Goal: Task Accomplishment & Management: Use online tool/utility

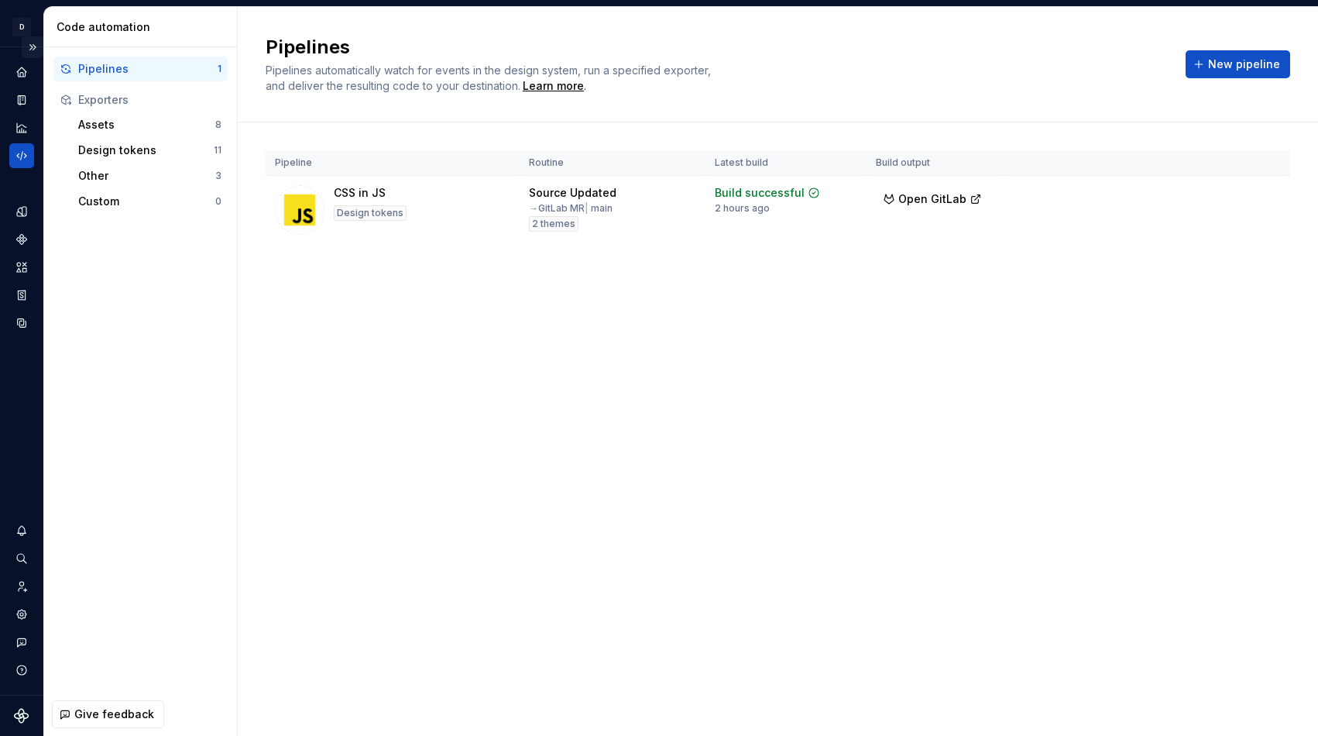
click at [23, 41] on button "Expand sidebar" at bounding box center [33, 47] width 22 height 22
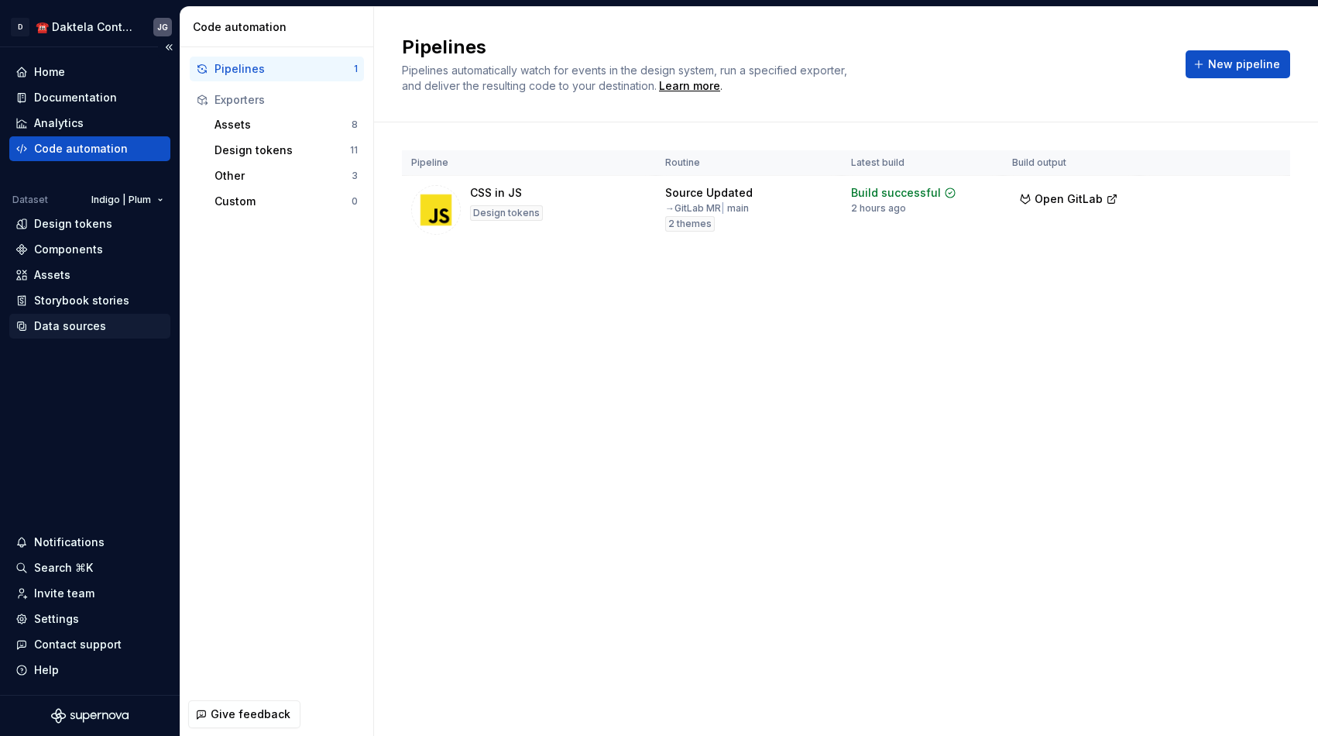
click at [88, 335] on div "Data sources" at bounding box center [89, 326] width 161 height 25
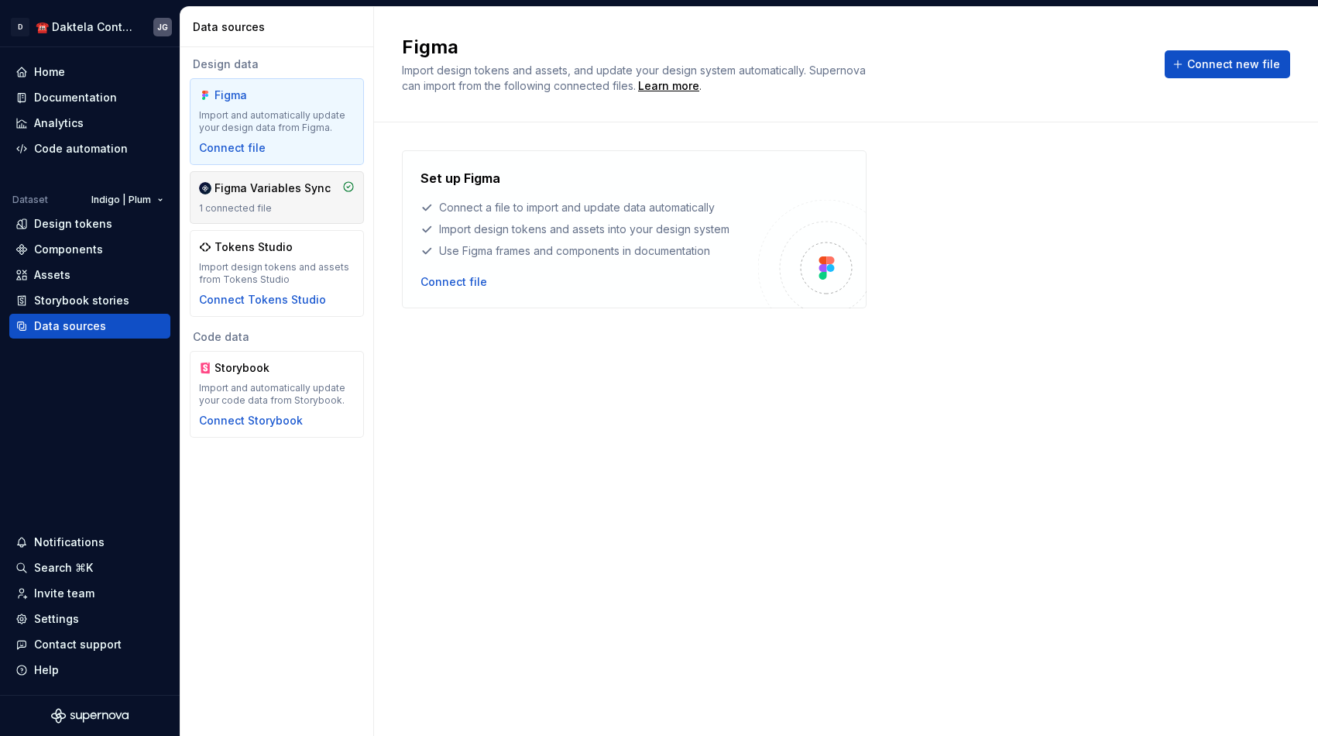
click at [266, 201] on div "Figma Variables Sync 1 connected file" at bounding box center [277, 197] width 156 height 34
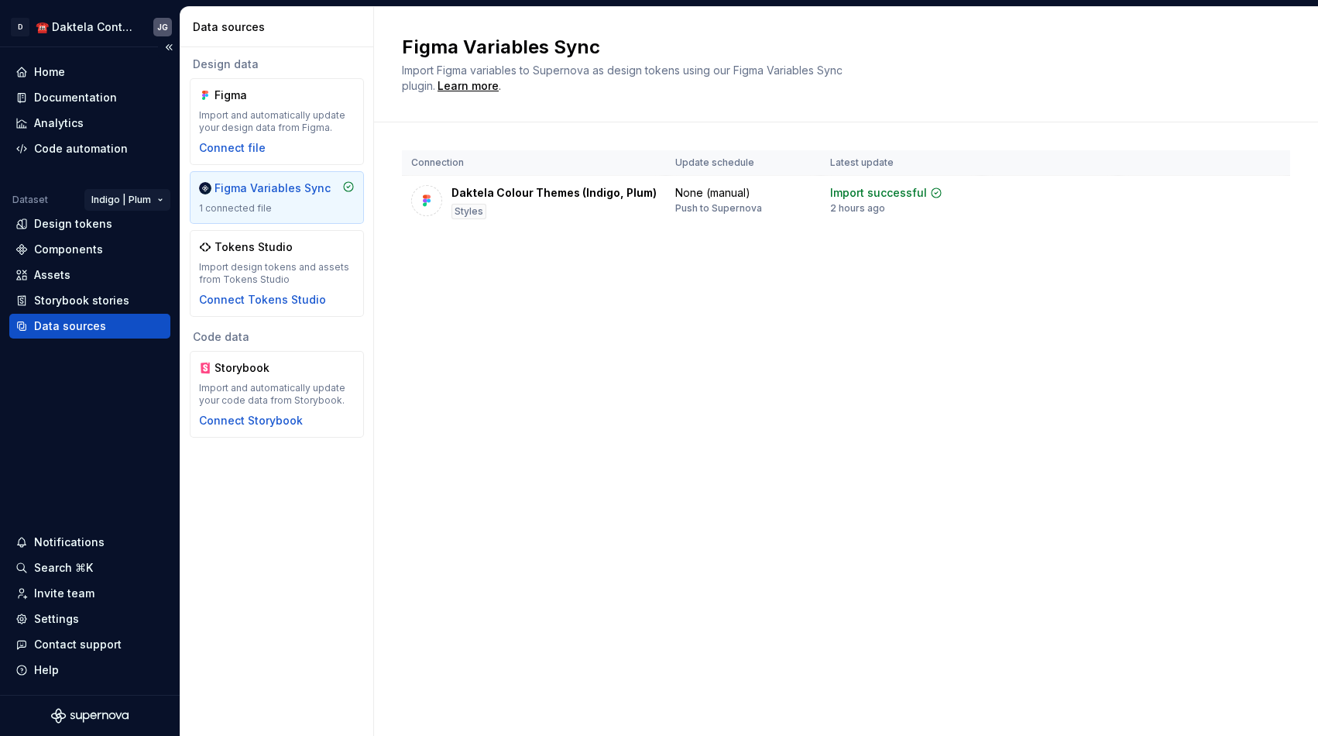
click at [149, 199] on html "D ☎️ Daktela Contact Centre JG Home Documentation Analytics Code automation Dat…" at bounding box center [659, 368] width 1318 height 736
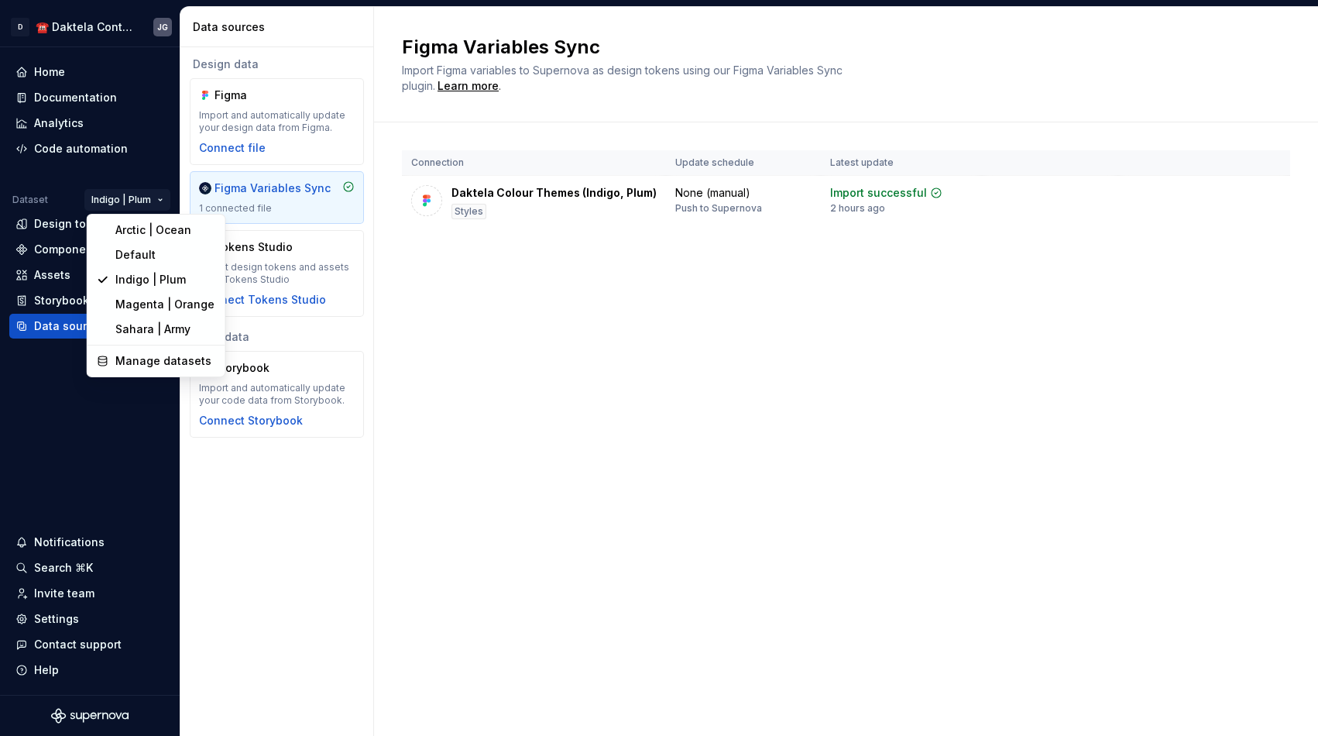
click at [438, 295] on html "D ☎️ Daktela Contact Centre JG Home Documentation Analytics Code automation Dat…" at bounding box center [659, 368] width 1318 height 736
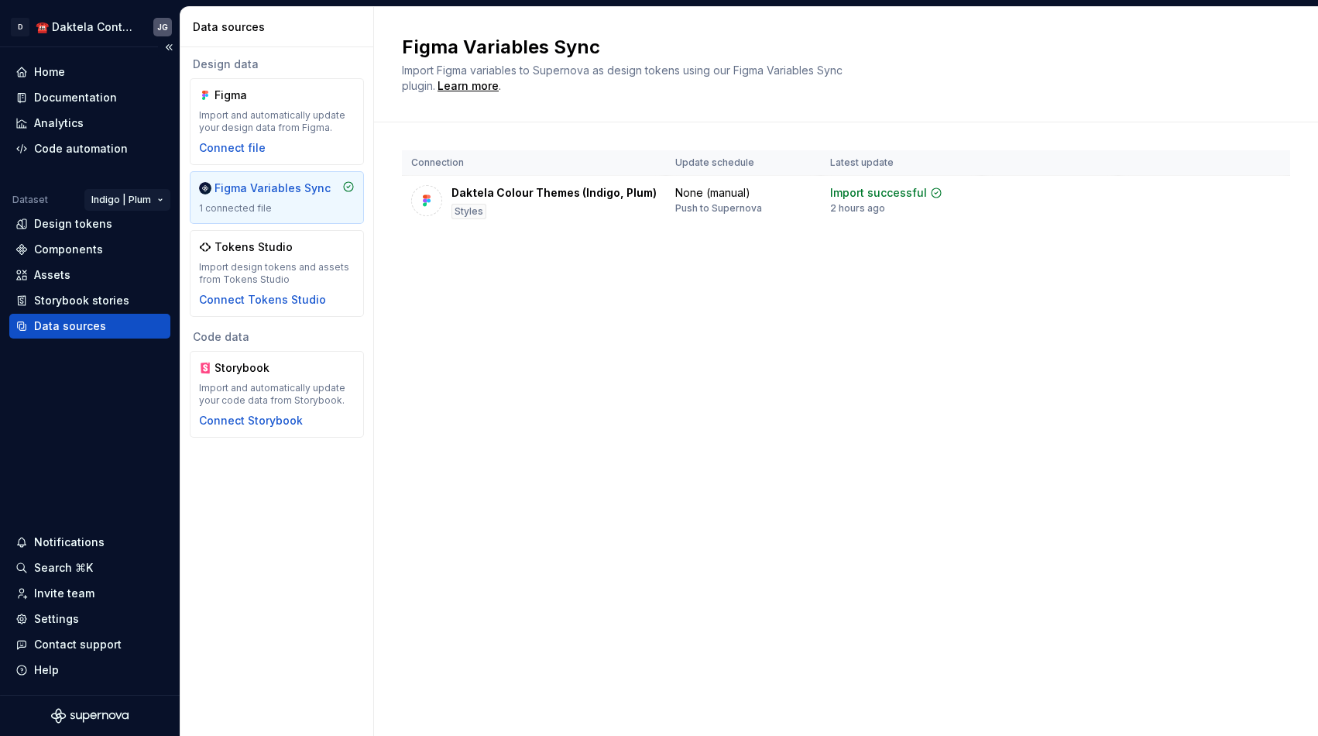
click at [134, 204] on html "D ☎️ Daktela Contact Centre JG Home Documentation Analytics Code automation Dat…" at bounding box center [659, 368] width 1318 height 736
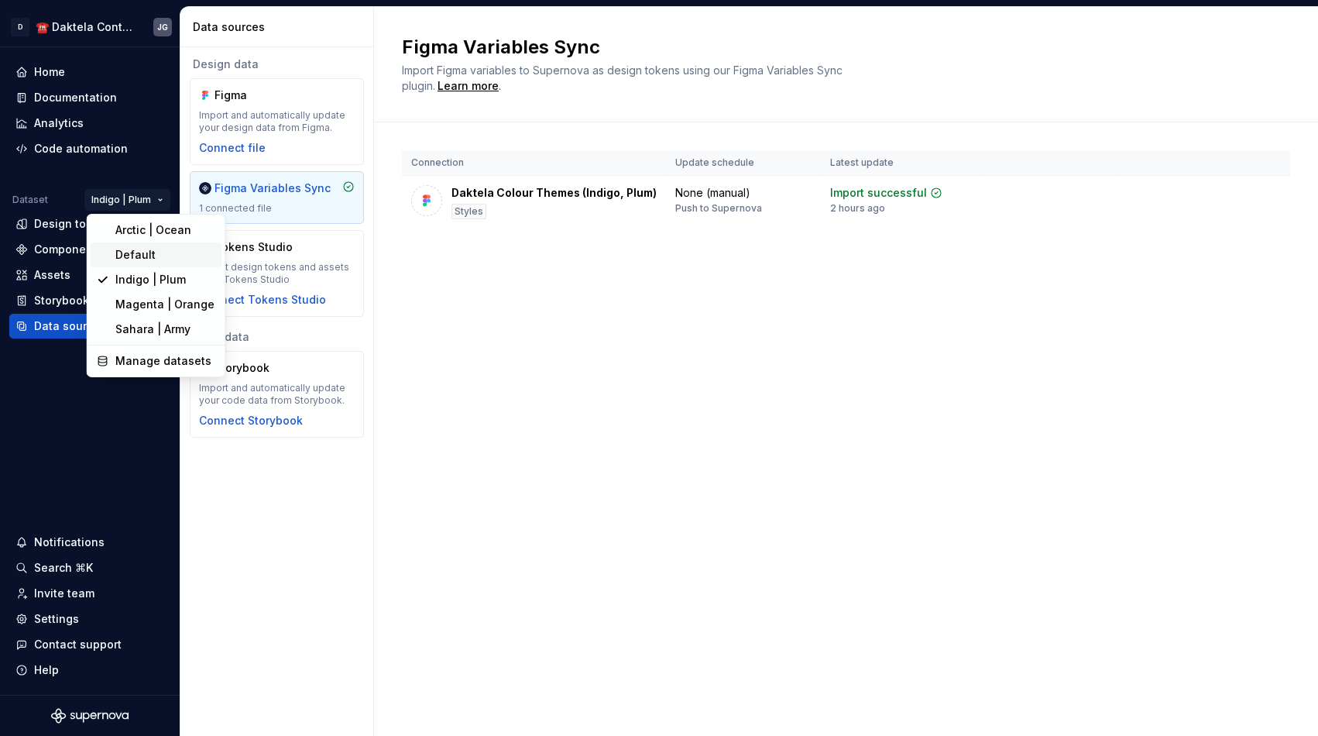
click at [136, 252] on div "Default" at bounding box center [165, 254] width 101 height 15
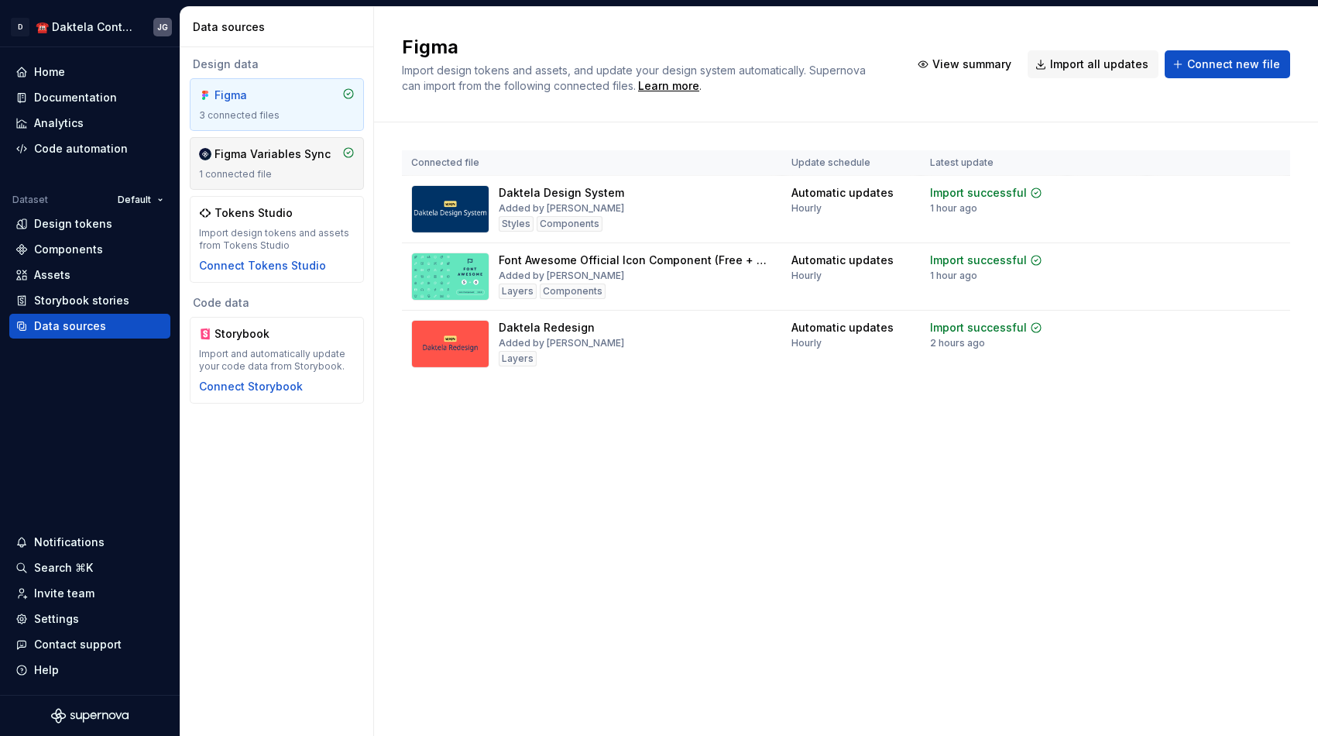
click at [297, 173] on div "1 connected file" at bounding box center [277, 174] width 156 height 12
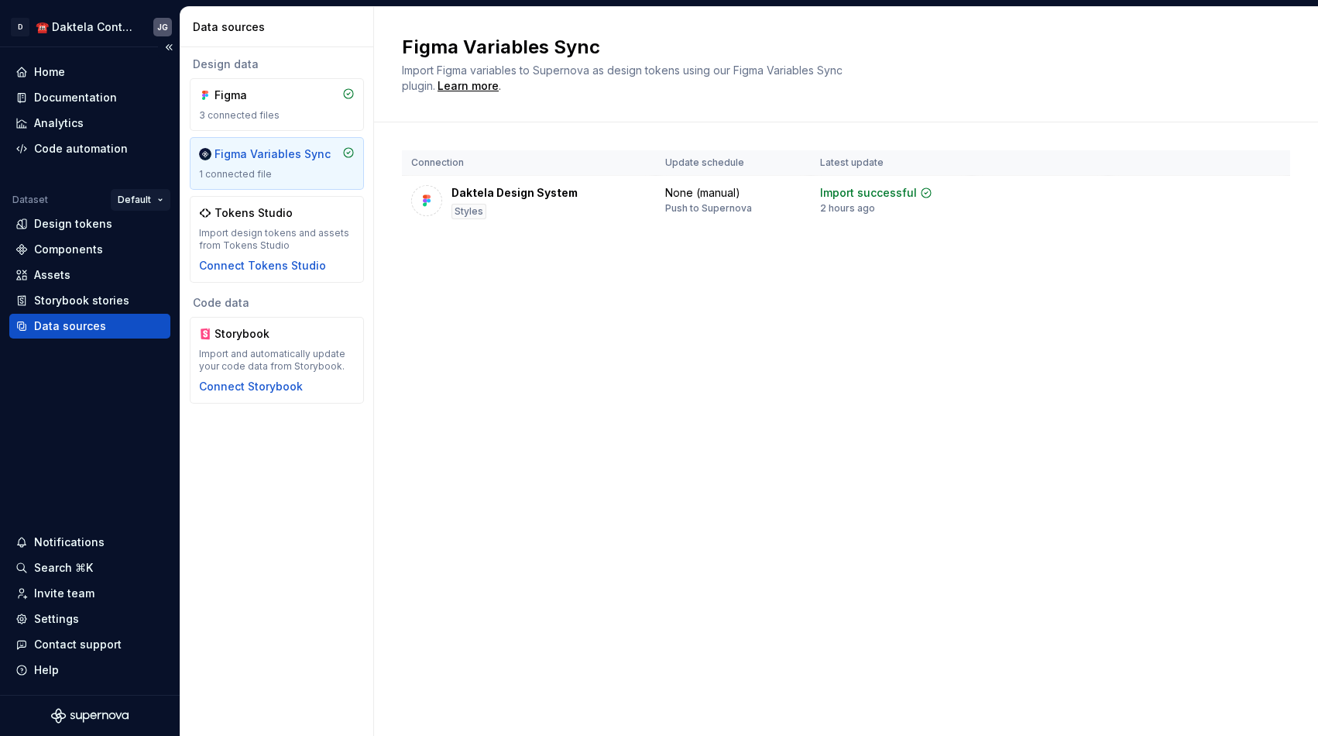
click at [144, 209] on html "D ☎️ Daktela Contact Centre JG Home Documentation Analytics Code automation Dat…" at bounding box center [659, 368] width 1318 height 736
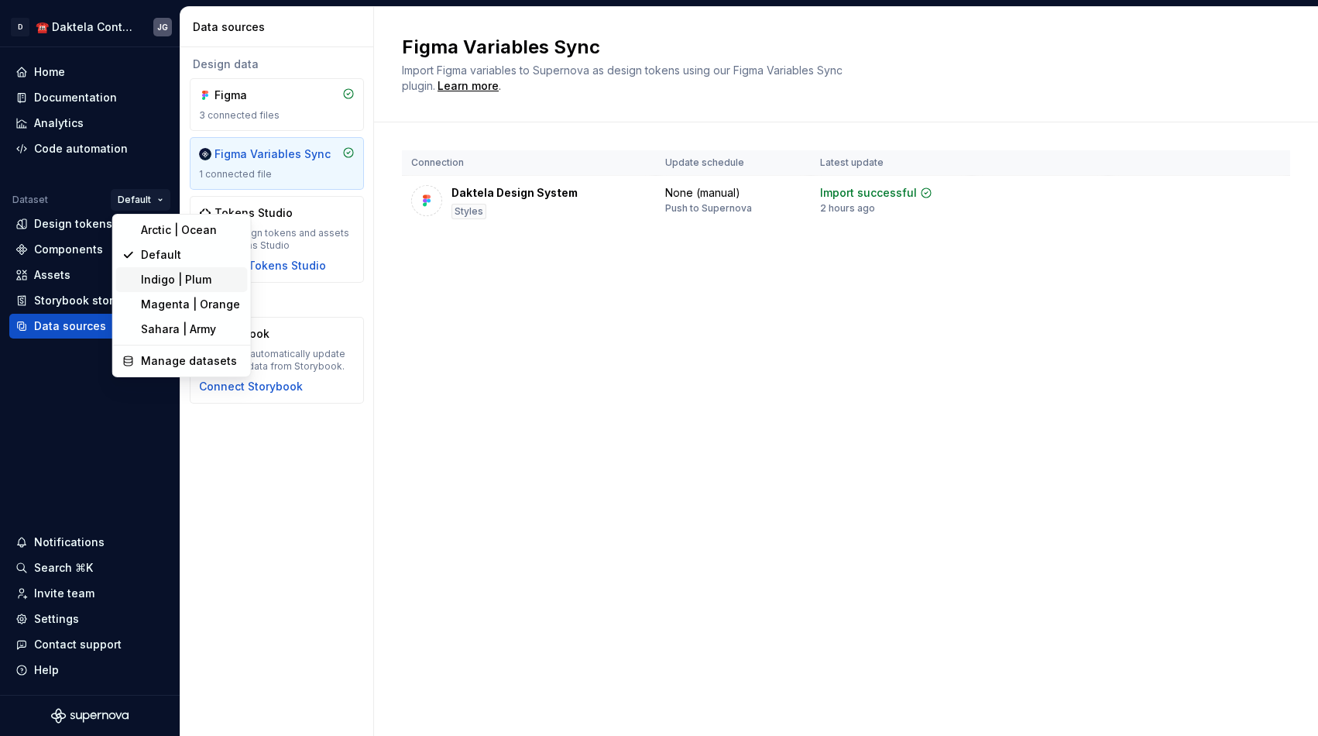
click at [170, 281] on div "Indigo | Plum" at bounding box center [191, 279] width 101 height 15
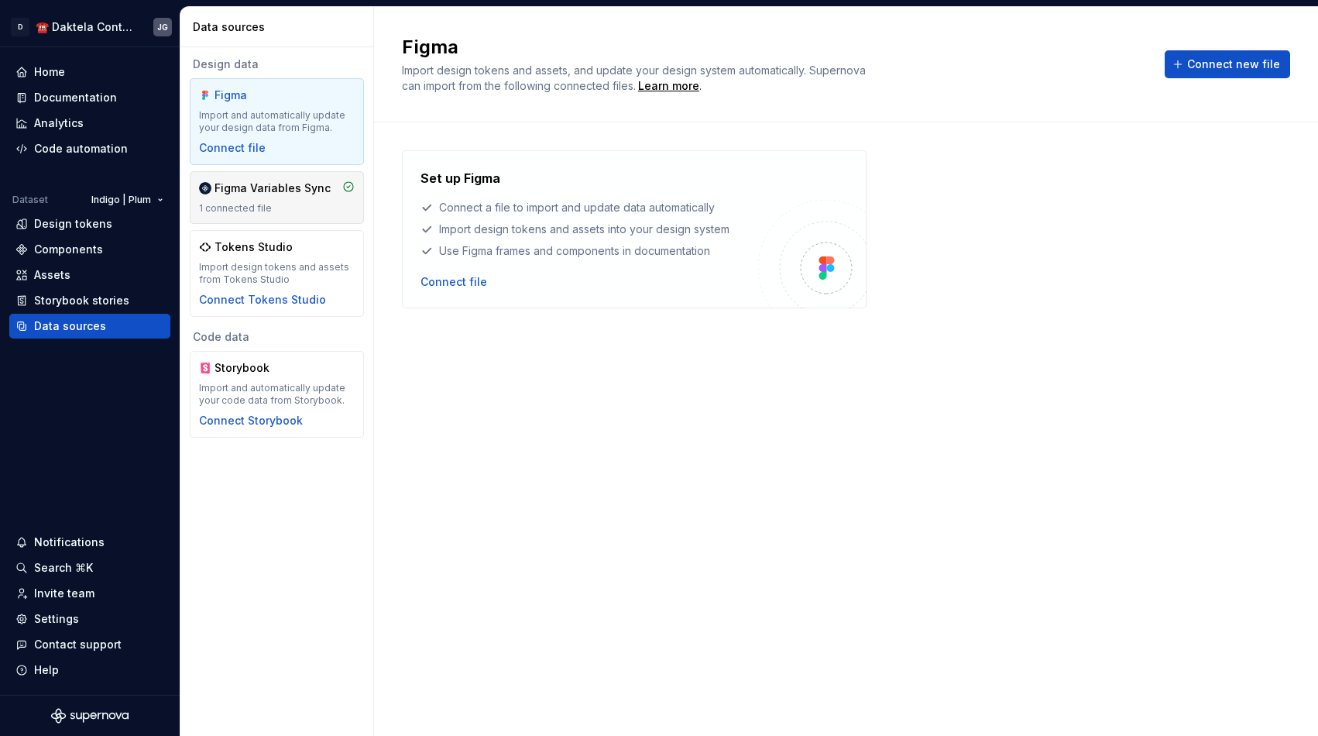
click at [287, 192] on div "Figma Variables Sync" at bounding box center [273, 187] width 116 height 15
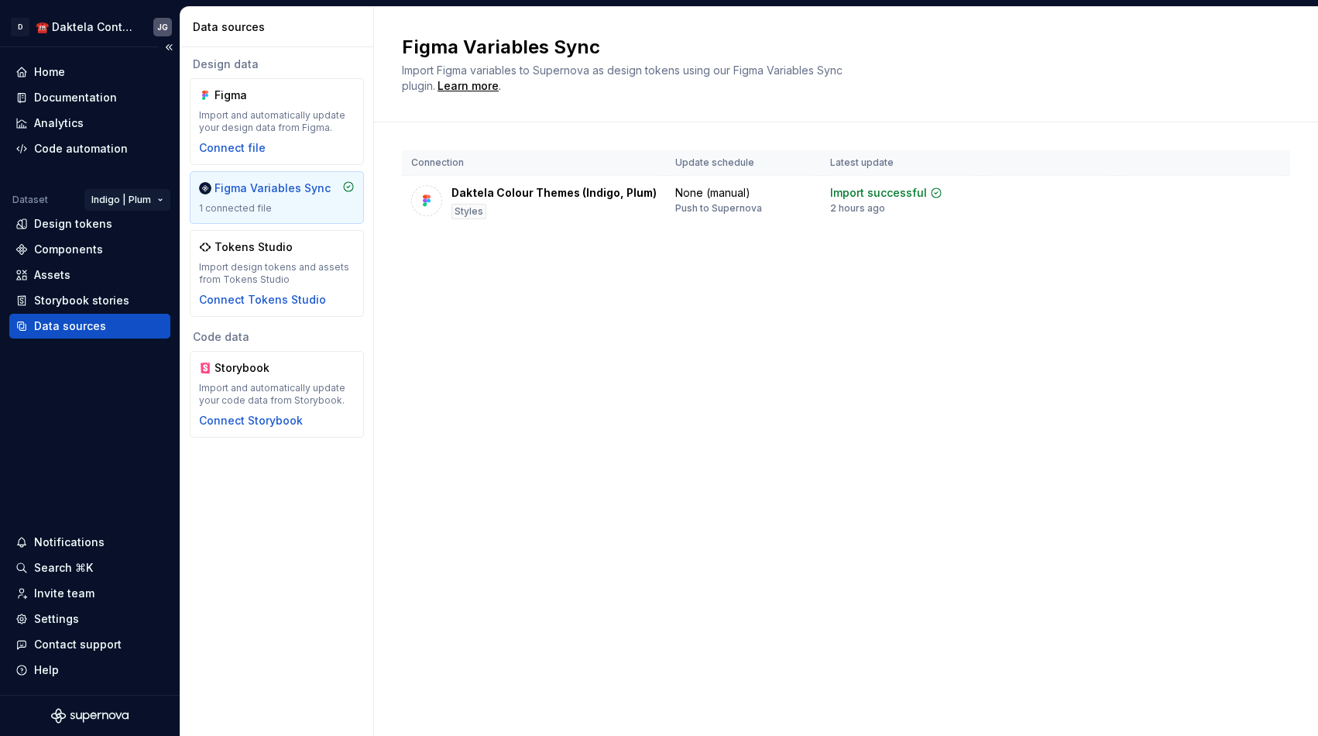
click at [126, 196] on html "D ☎️ Daktela Contact Centre JG Home Documentation Analytics Code automation Dat…" at bounding box center [659, 368] width 1318 height 736
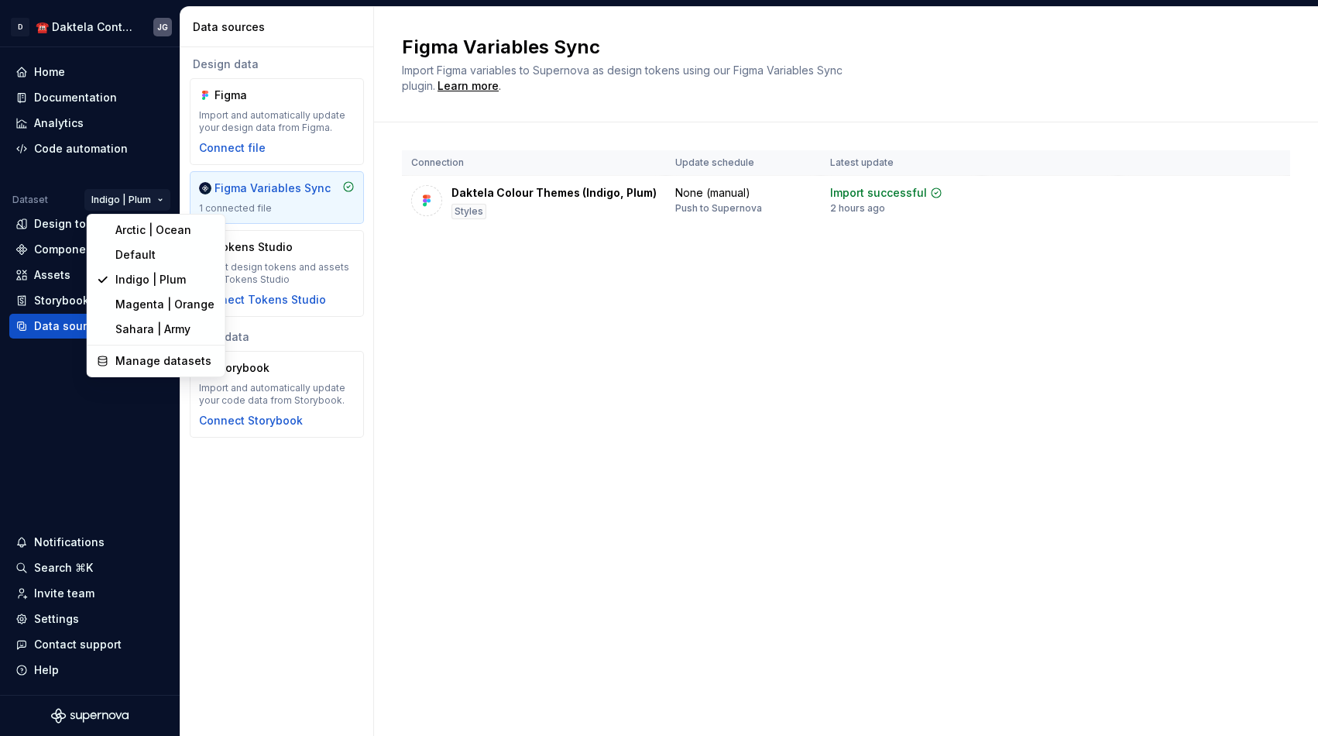
click at [524, 260] on html "D ☎️ Daktela Contact Centre JG Home Documentation Analytics Code automation Dat…" at bounding box center [659, 368] width 1318 height 736
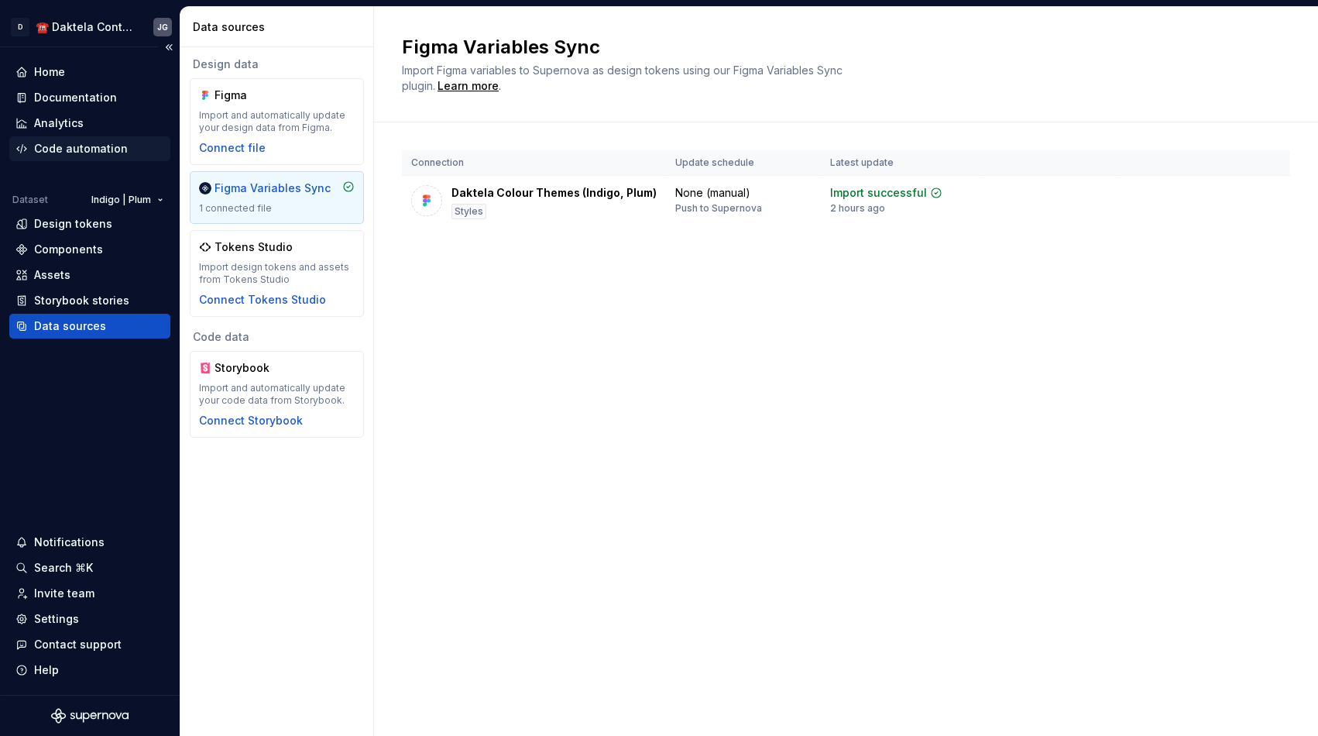
click at [74, 148] on div "Code automation" at bounding box center [81, 148] width 94 height 15
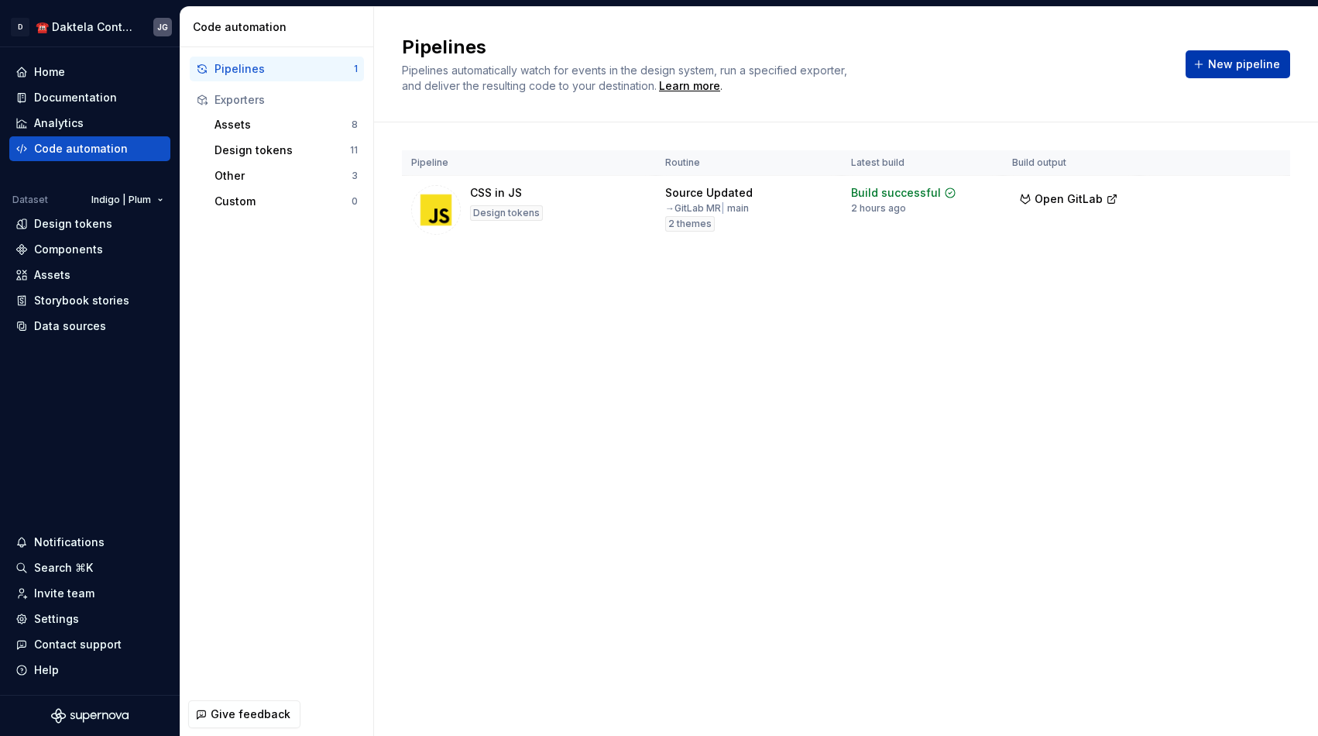
click at [1278, 73] on button "New pipeline" at bounding box center [1238, 64] width 105 height 28
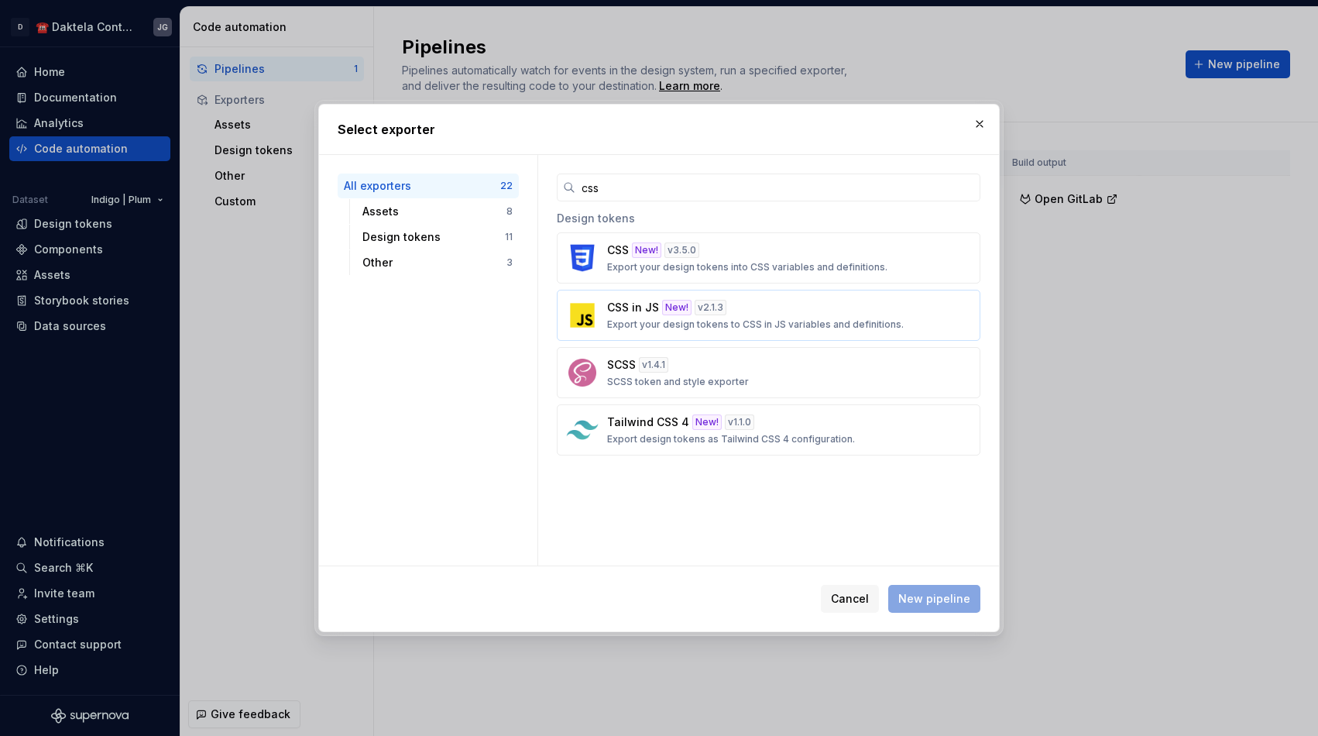
type input "css"
click at [796, 309] on div "CSS in JS New! v 2.1.3 Export your design tokens to CSS in JS variables and def…" at bounding box center [764, 315] width 314 height 31
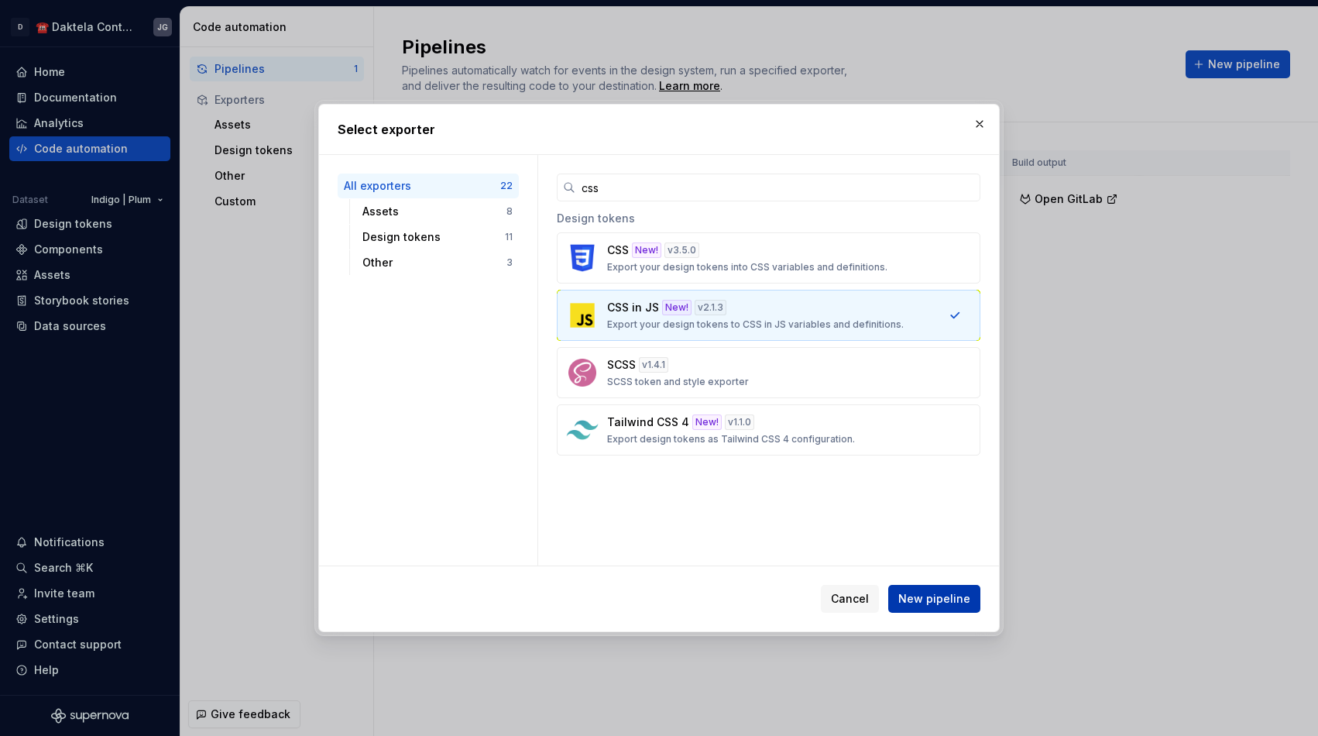
click at [936, 598] on span "New pipeline" at bounding box center [934, 598] width 72 height 15
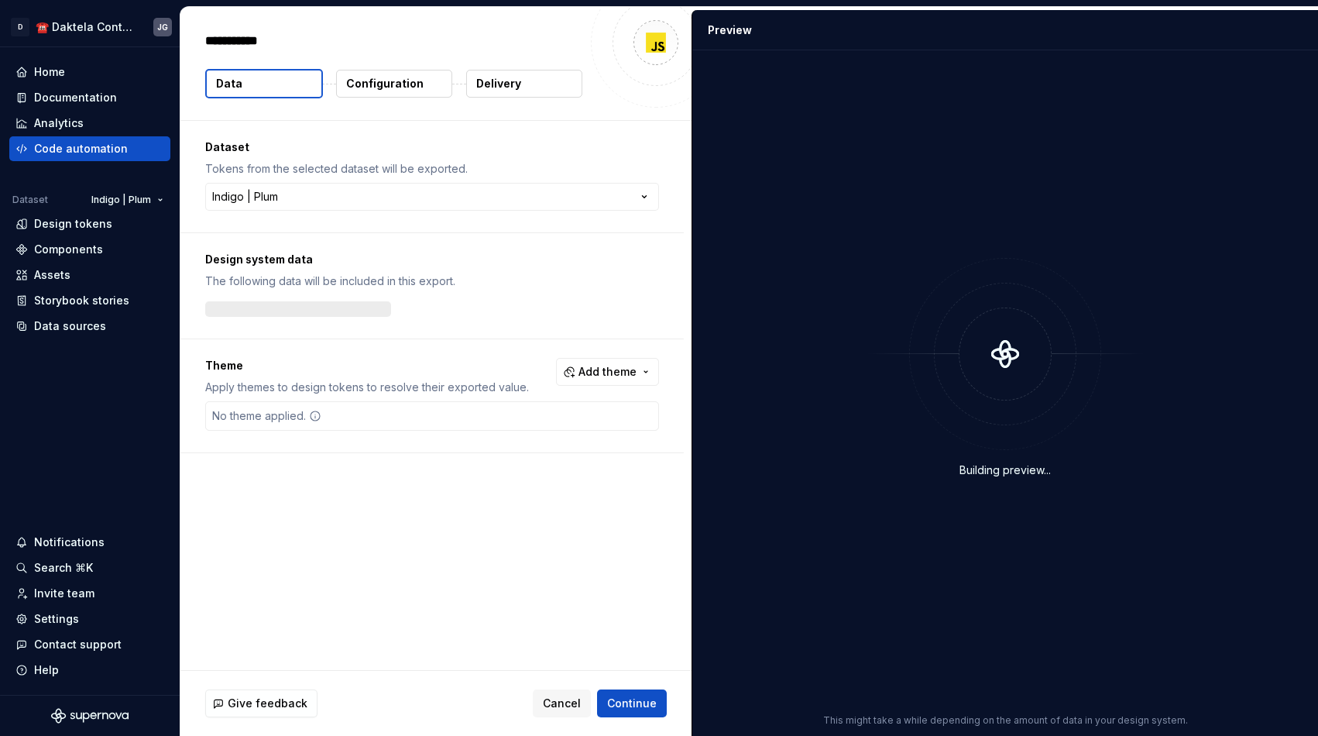
type textarea "*"
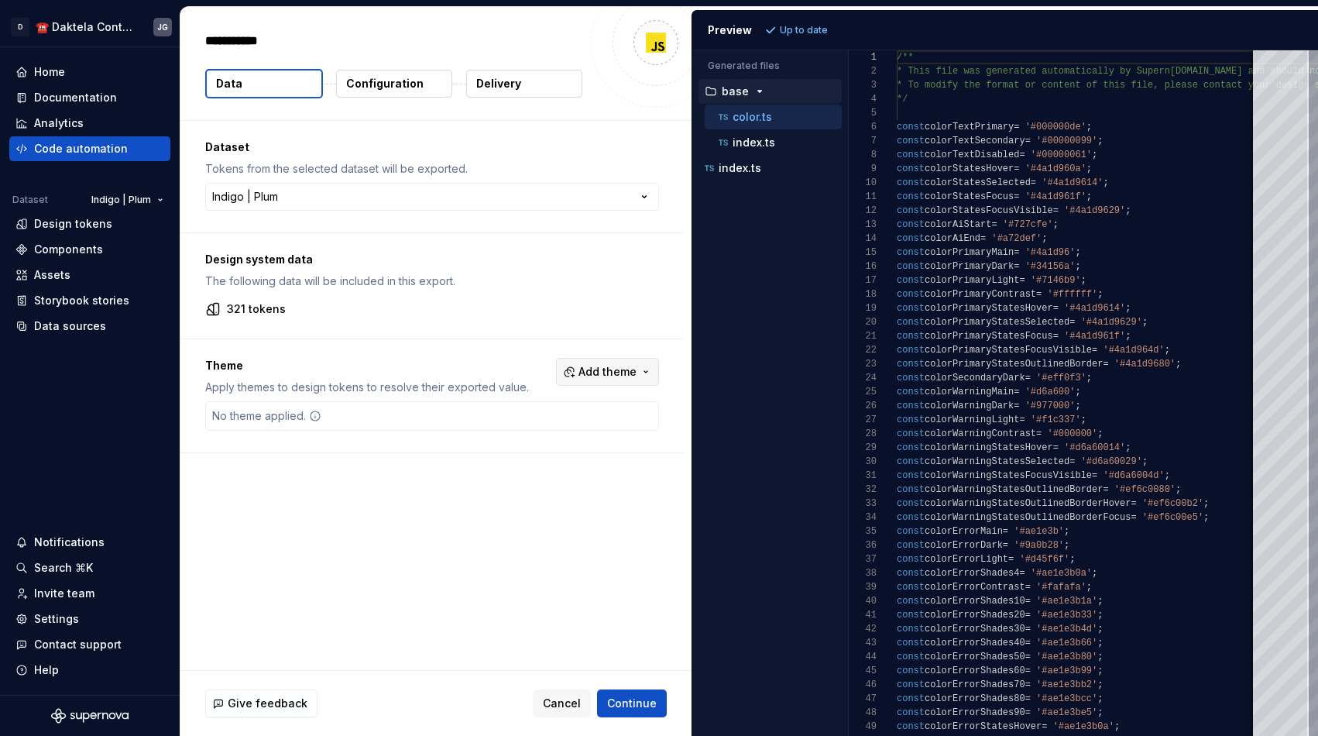
click at [565, 366] on button "Add theme" at bounding box center [607, 372] width 103 height 28
click at [503, 430] on div "Suggestions" at bounding box center [497, 434] width 12 height 12
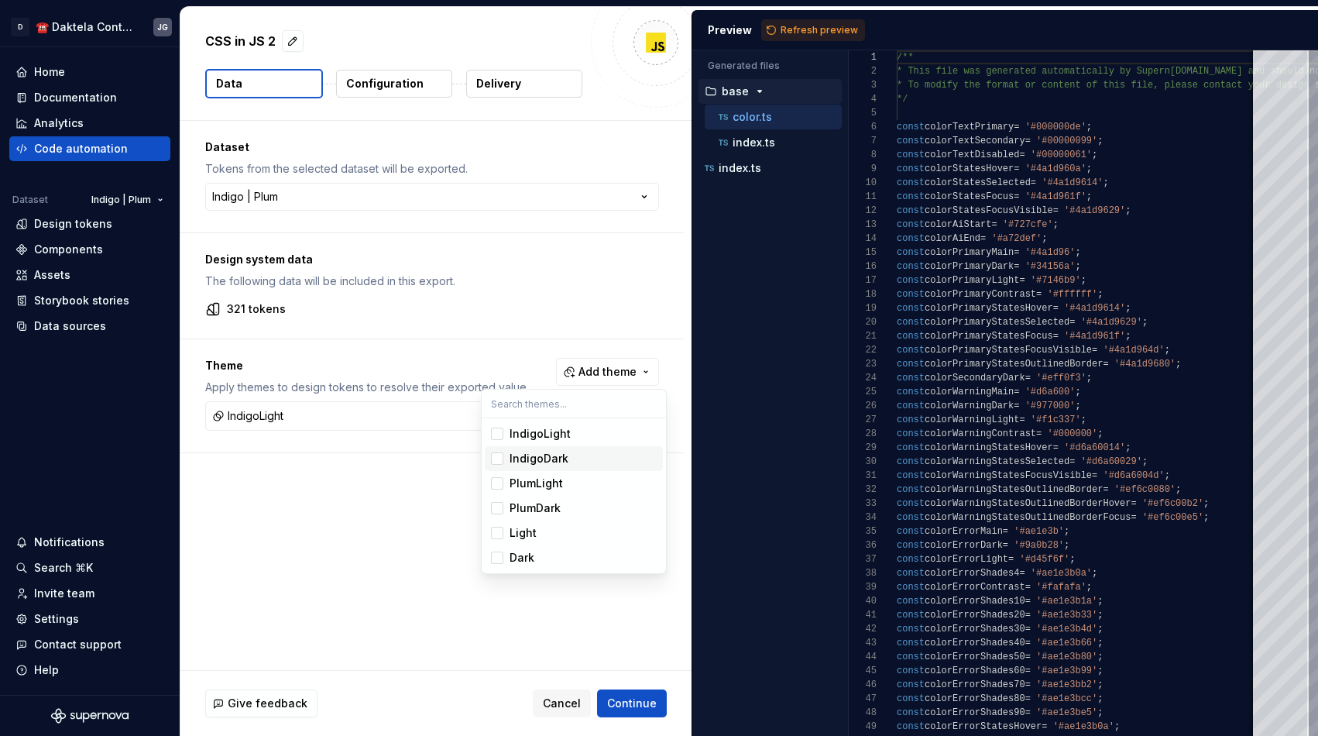
click at [500, 460] on div "Suggestions" at bounding box center [497, 458] width 12 height 12
click at [498, 479] on div "Suggestions" at bounding box center [497, 483] width 12 height 12
click at [499, 524] on span "Light" at bounding box center [574, 532] width 178 height 25
click at [499, 504] on div "Suggestions" at bounding box center [497, 508] width 12 height 12
click at [499, 541] on span "Light" at bounding box center [574, 532] width 178 height 25
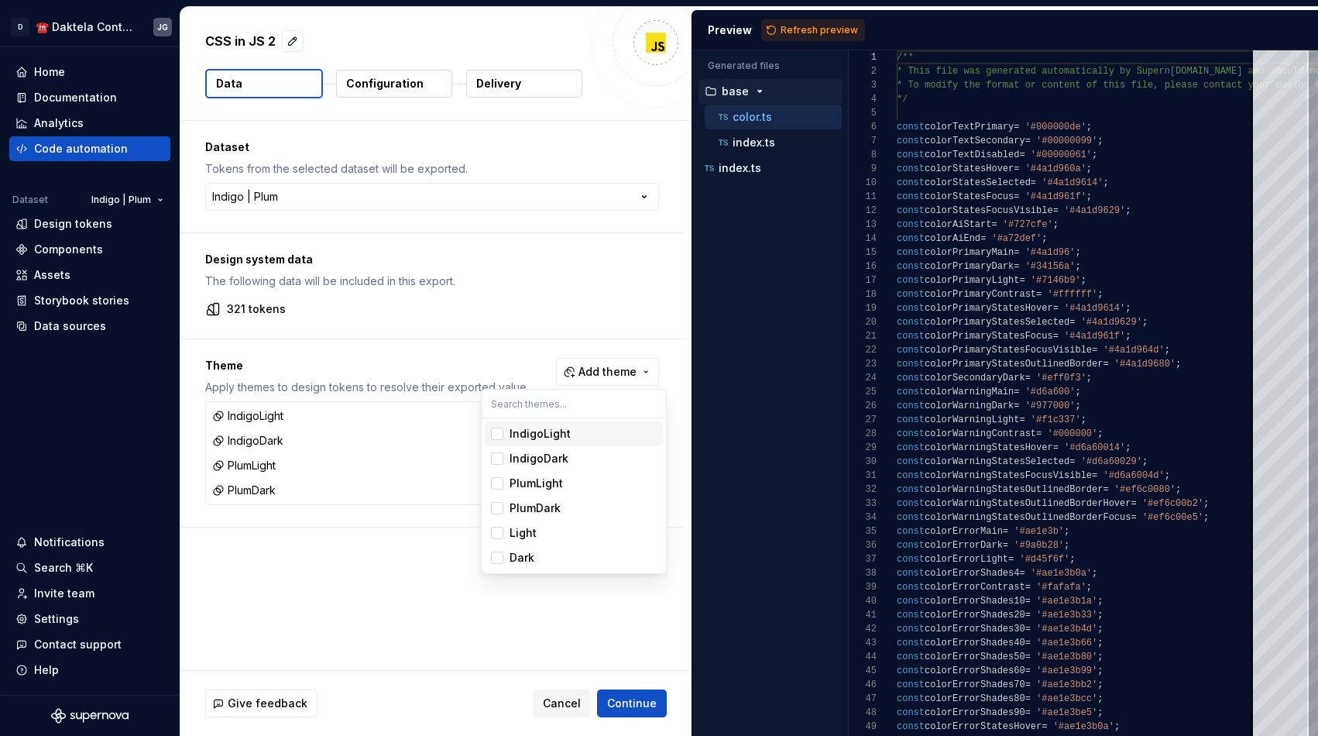
click at [811, 30] on html "**********" at bounding box center [659, 368] width 1318 height 736
click at [811, 30] on span "Refresh preview" at bounding box center [819, 30] width 77 height 12
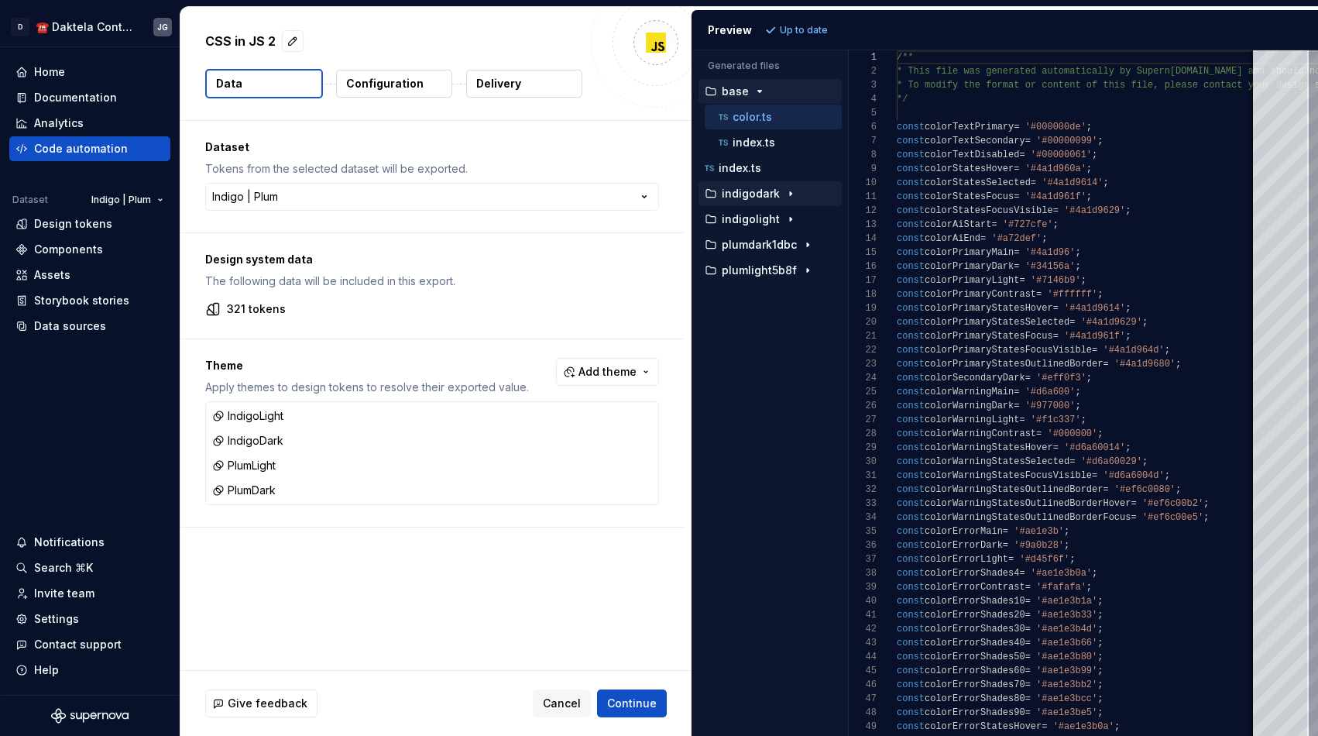
click at [785, 197] on icon "button" at bounding box center [791, 193] width 12 height 12
click at [764, 215] on p "color.ts" at bounding box center [752, 219] width 39 height 12
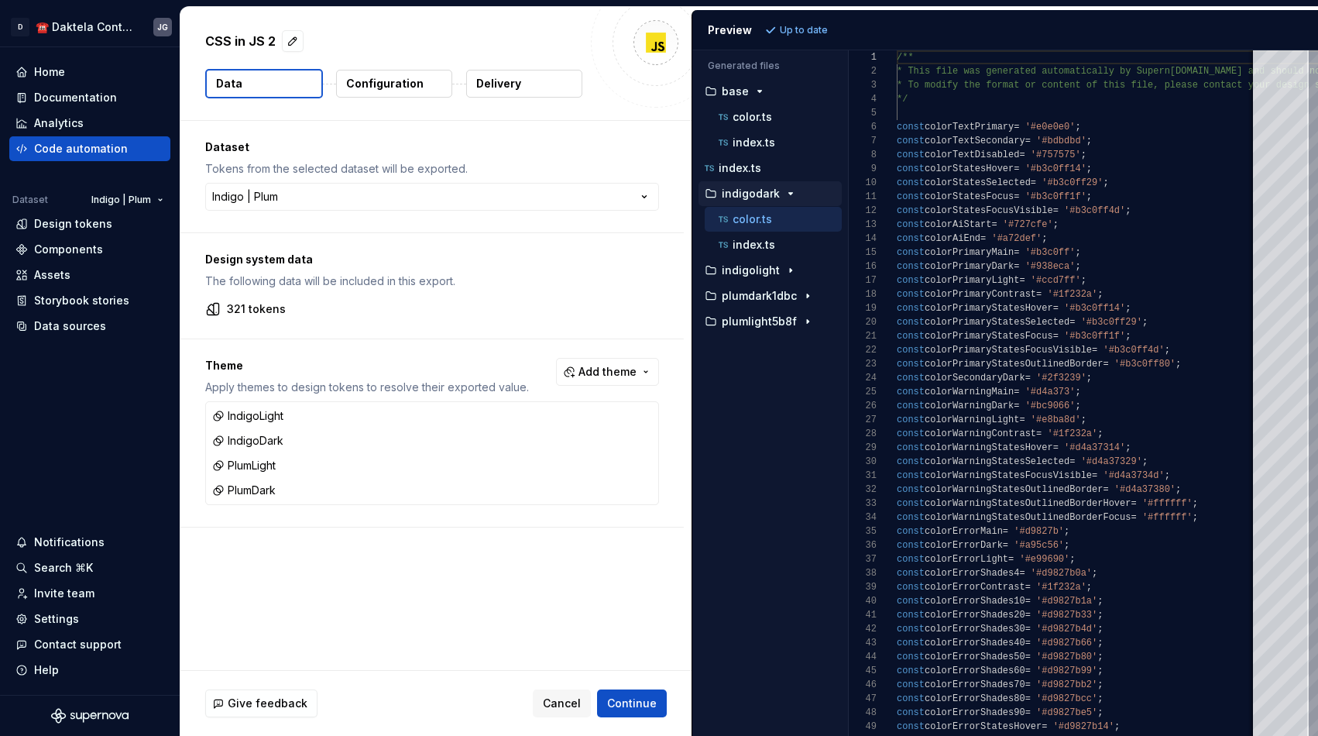
scroll to position [139, 0]
click at [762, 109] on div "color.ts" at bounding box center [779, 116] width 126 height 15
click at [772, 235] on div "index.ts" at bounding box center [773, 244] width 137 height 25
click at [767, 220] on p "color.ts" at bounding box center [752, 219] width 39 height 12
click at [797, 116] on div "color.ts" at bounding box center [779, 116] width 126 height 15
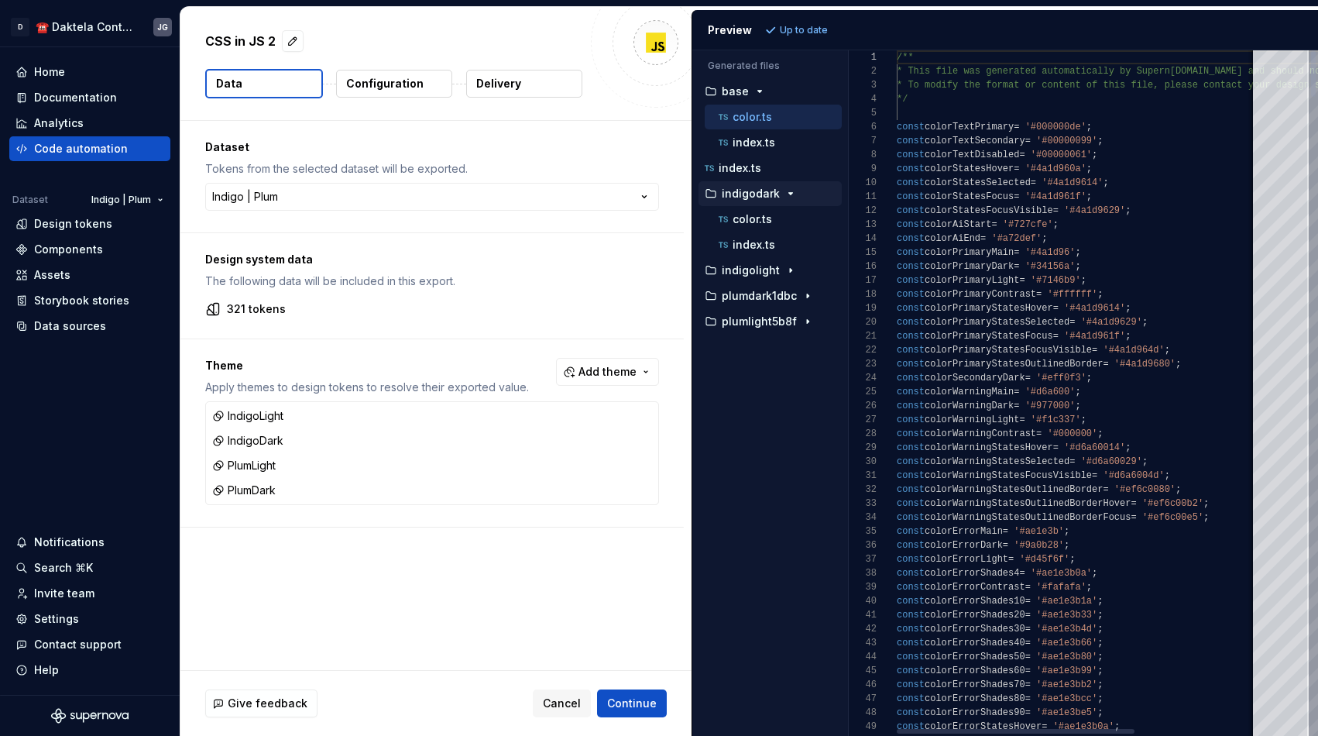
click at [773, 301] on p "plumdark1dbc" at bounding box center [759, 296] width 75 height 12
click at [795, 322] on div "color.ts" at bounding box center [779, 321] width 126 height 15
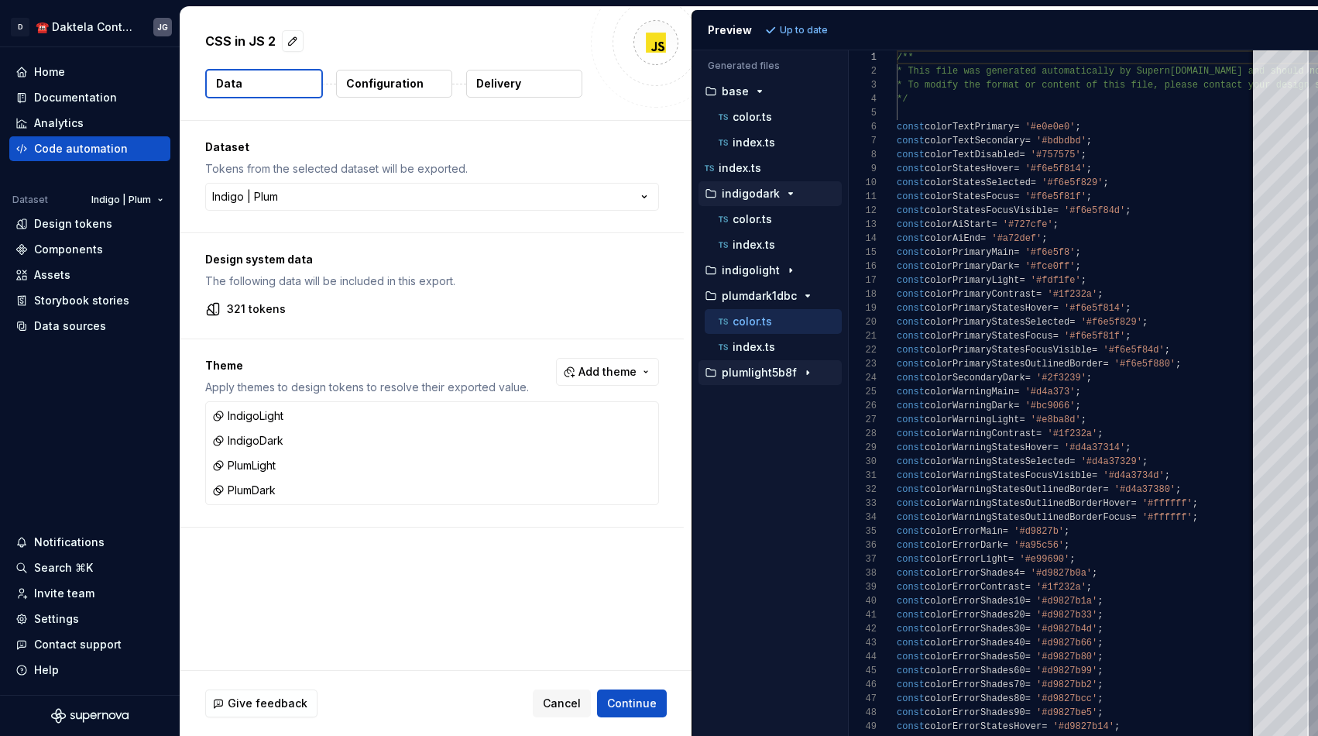
click at [795, 376] on div "plumlight5b8f" at bounding box center [772, 372] width 140 height 12
click at [793, 397] on div "color.ts" at bounding box center [779, 397] width 126 height 15
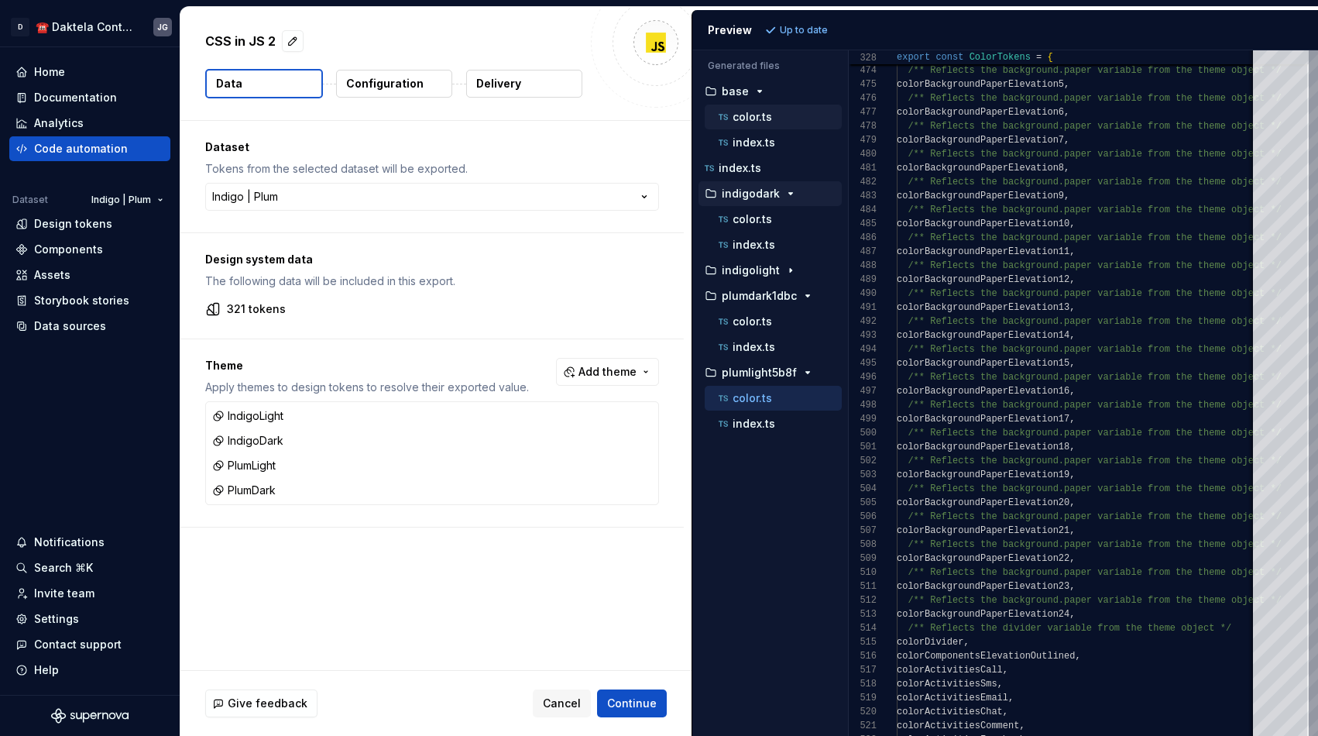
click at [757, 106] on div "color.ts" at bounding box center [773, 117] width 137 height 25
click at [761, 112] on p "color.ts" at bounding box center [752, 117] width 39 height 12
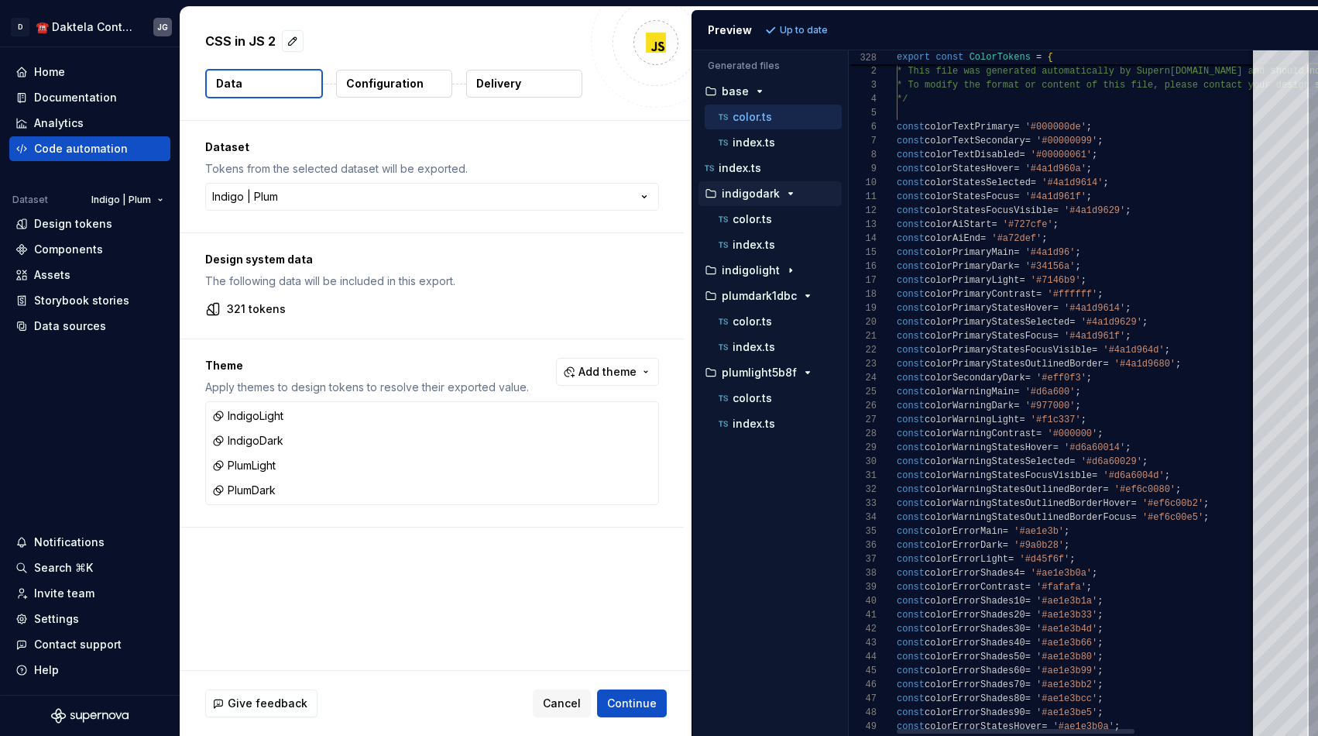
scroll to position [139, 0]
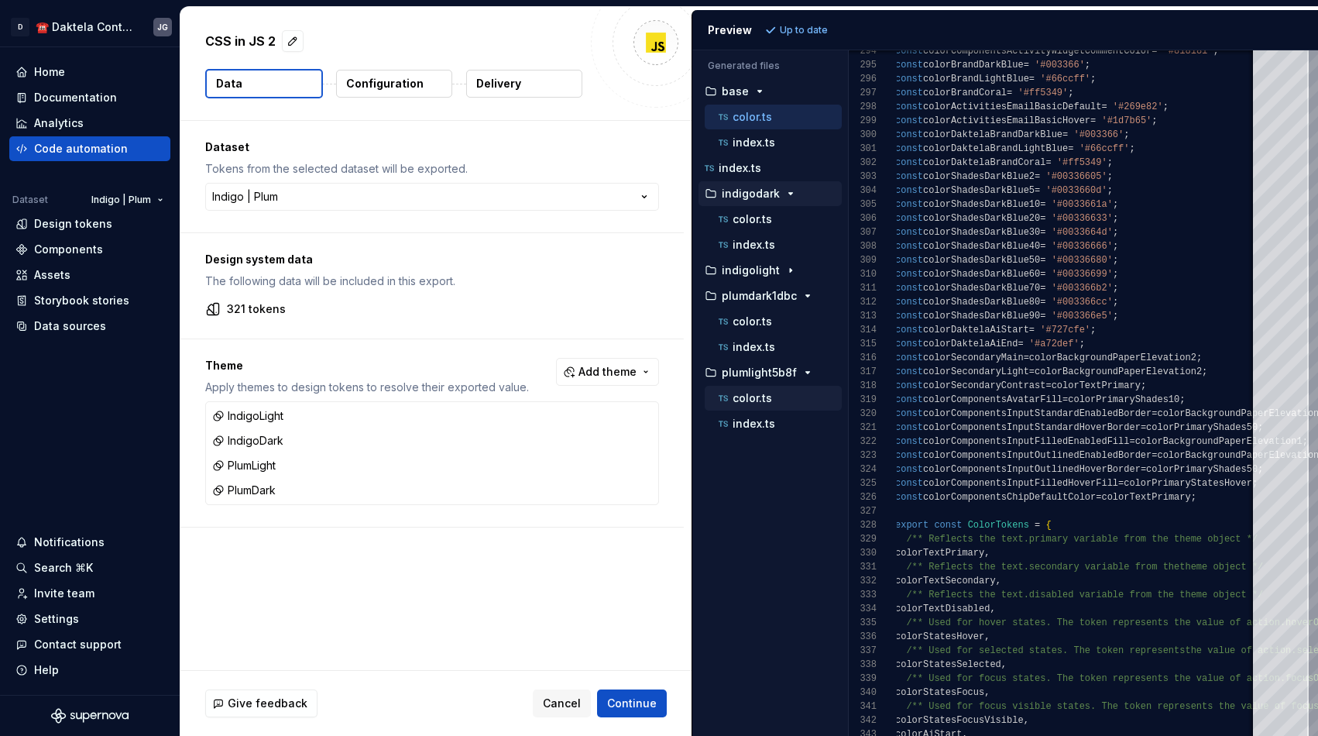
click at [768, 393] on p "color.ts" at bounding box center [752, 398] width 39 height 12
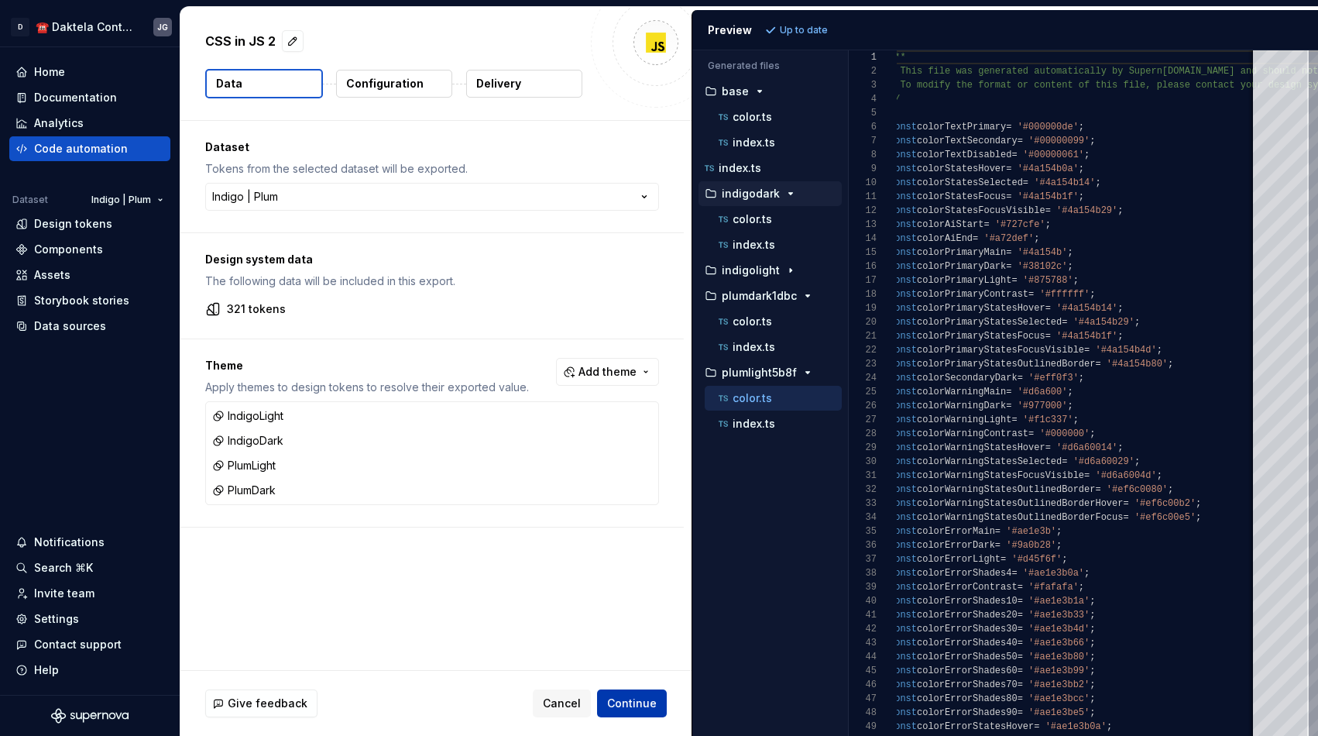
click at [653, 709] on span "Continue" at bounding box center [632, 702] width 50 height 15
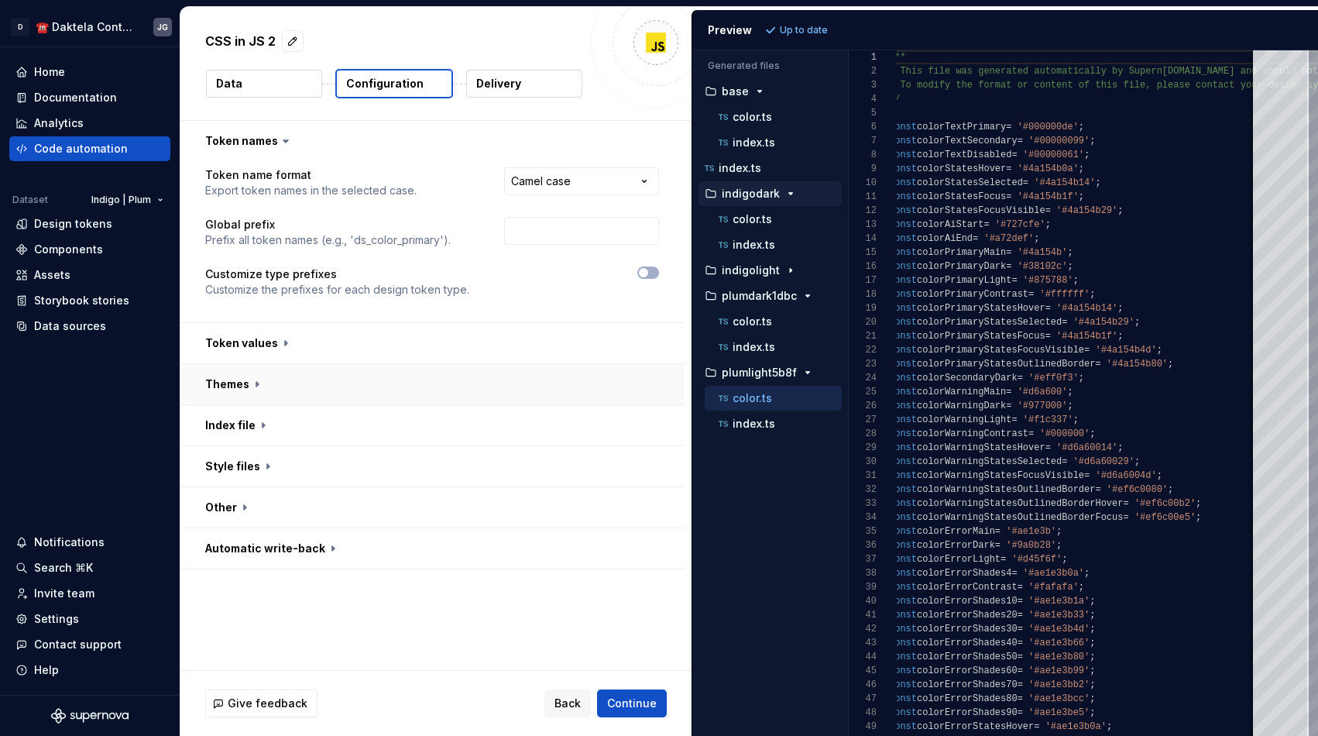
click at [387, 388] on button "button" at bounding box center [431, 384] width 503 height 40
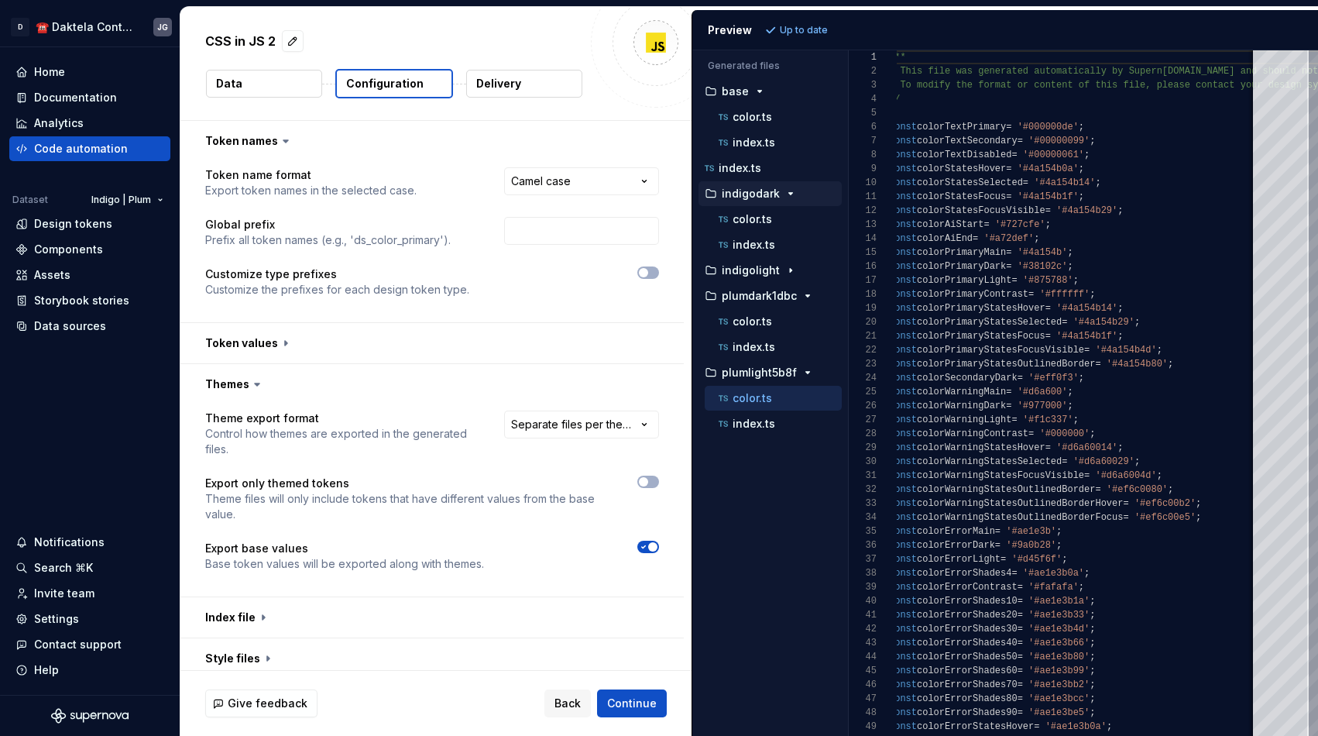
click at [262, 83] on button "Data" at bounding box center [264, 84] width 116 height 28
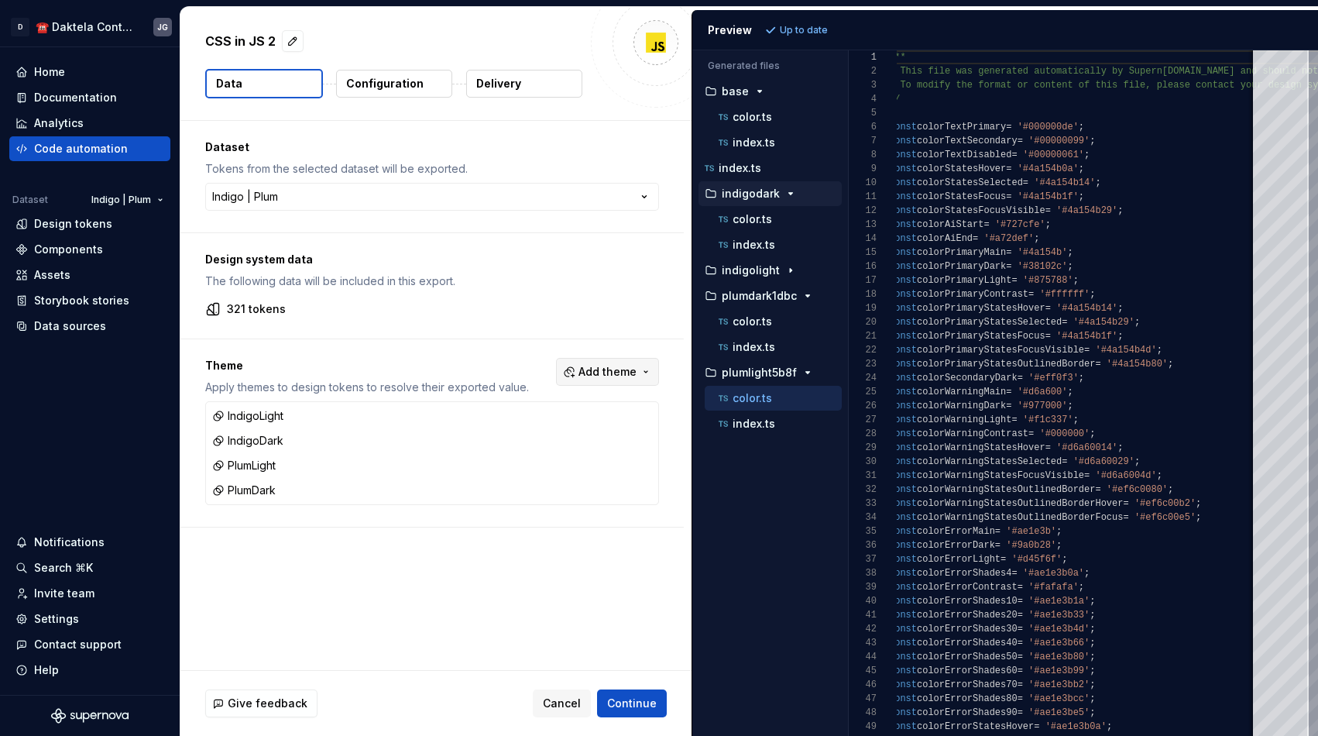
click at [617, 371] on span "Add theme" at bounding box center [608, 371] width 58 height 15
click at [553, 323] on html "**********" at bounding box center [659, 368] width 1318 height 736
click at [762, 263] on button "indigolight" at bounding box center [770, 270] width 143 height 17
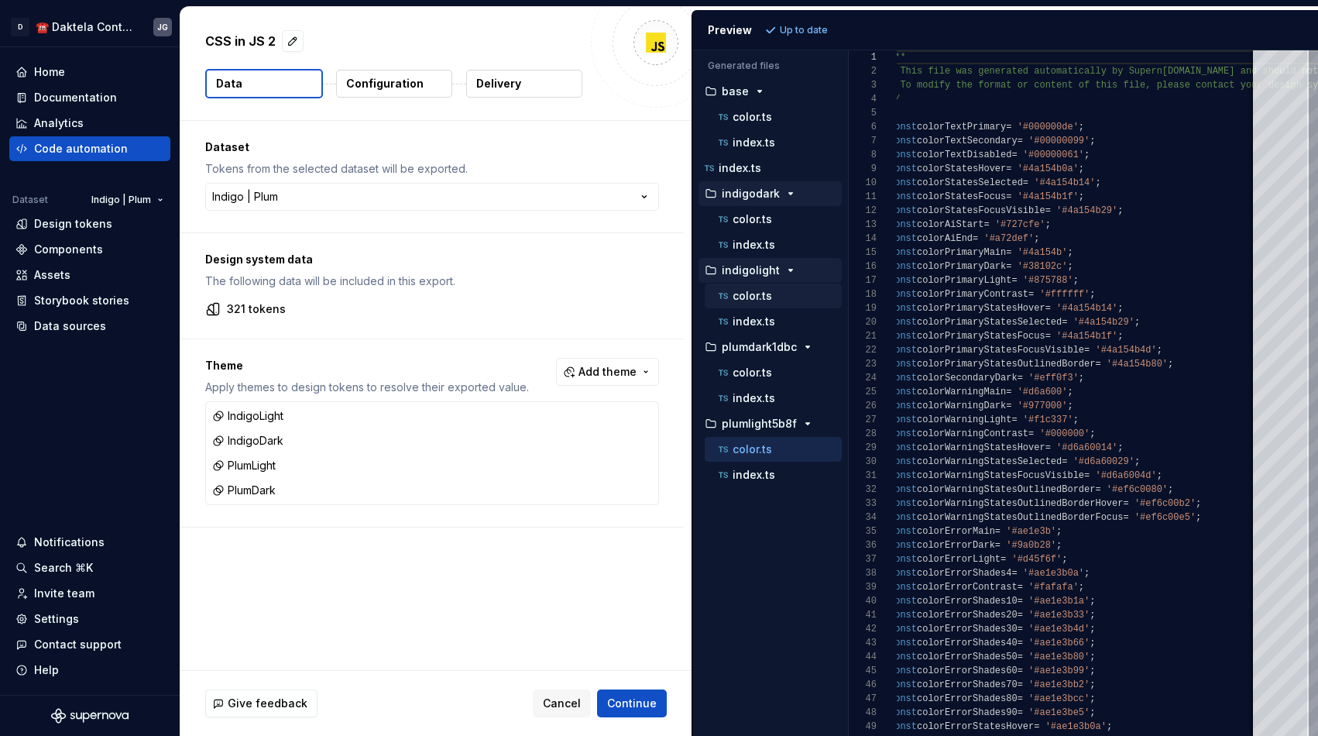
click at [764, 291] on p "color.ts" at bounding box center [752, 296] width 39 height 12
type textarea "**********"
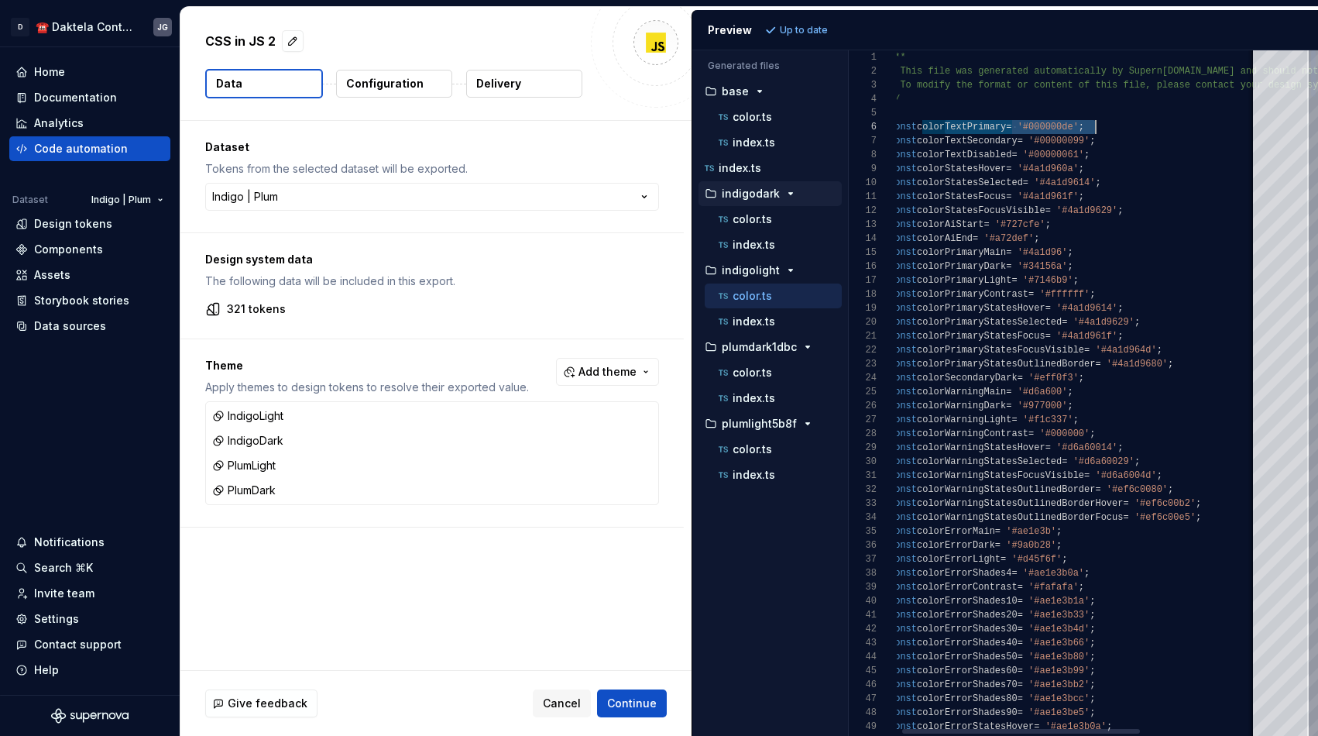
scroll to position [70, 218]
drag, startPoint x: 944, startPoint y: 125, endPoint x: 1139, endPoint y: 136, distance: 194.7
click at [623, 375] on span "Add theme" at bounding box center [608, 371] width 58 height 15
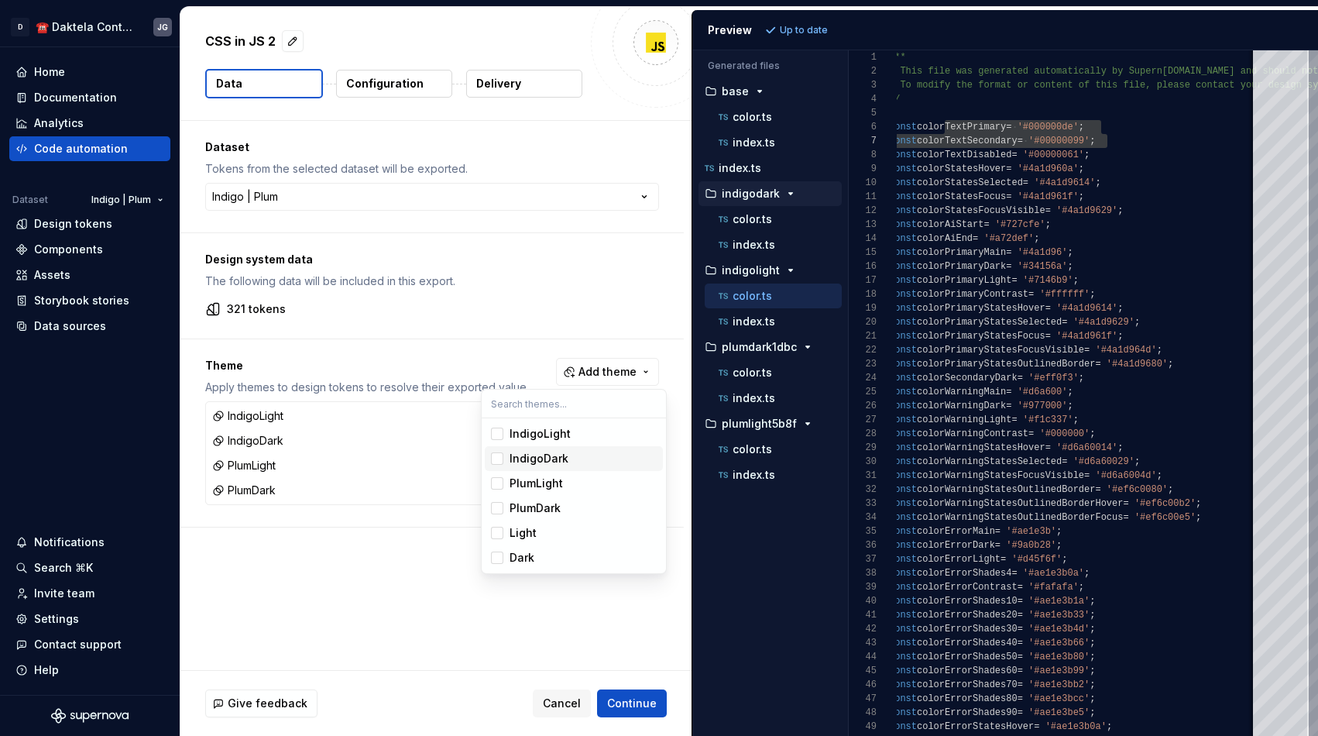
click at [524, 323] on html "**********" at bounding box center [659, 368] width 1318 height 736
click at [366, 180] on div "**********" at bounding box center [431, 177] width 503 height 112
click at [373, 196] on html "**********" at bounding box center [659, 368] width 1318 height 736
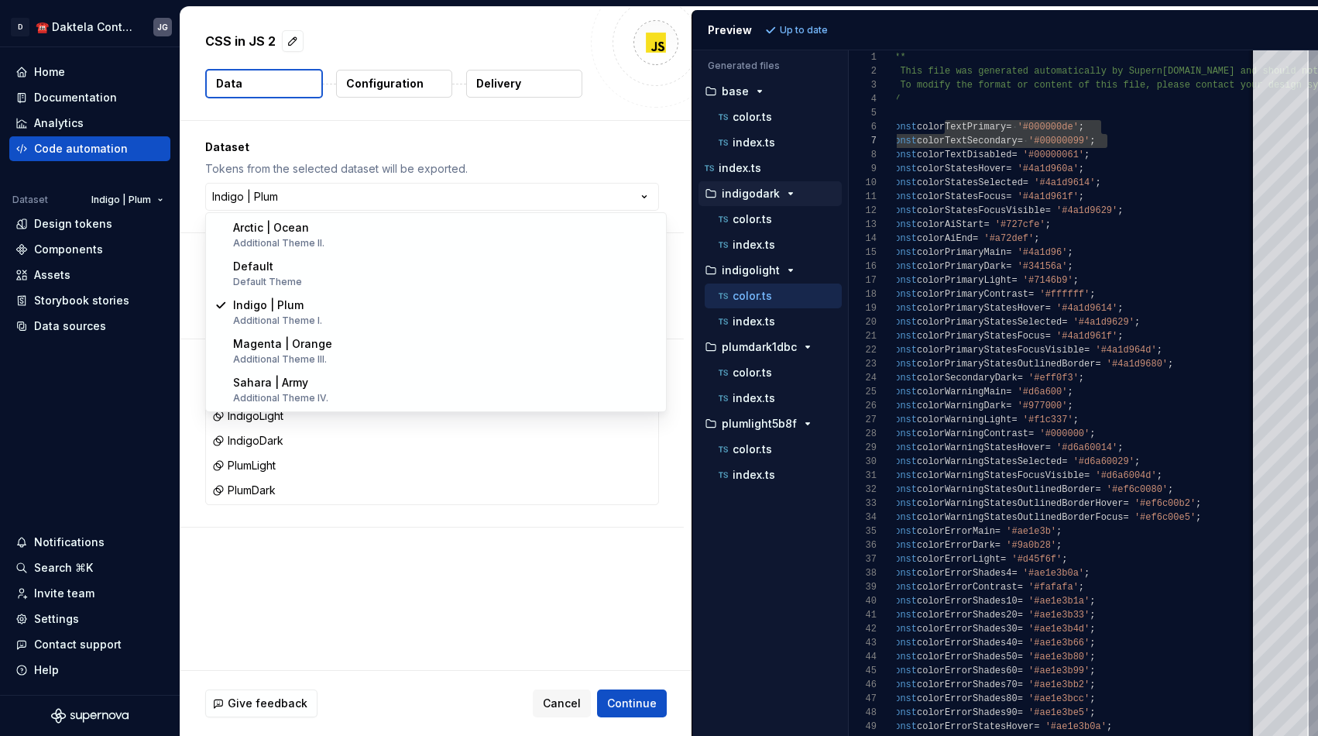
click at [471, 158] on html "**********" at bounding box center [659, 368] width 1318 height 736
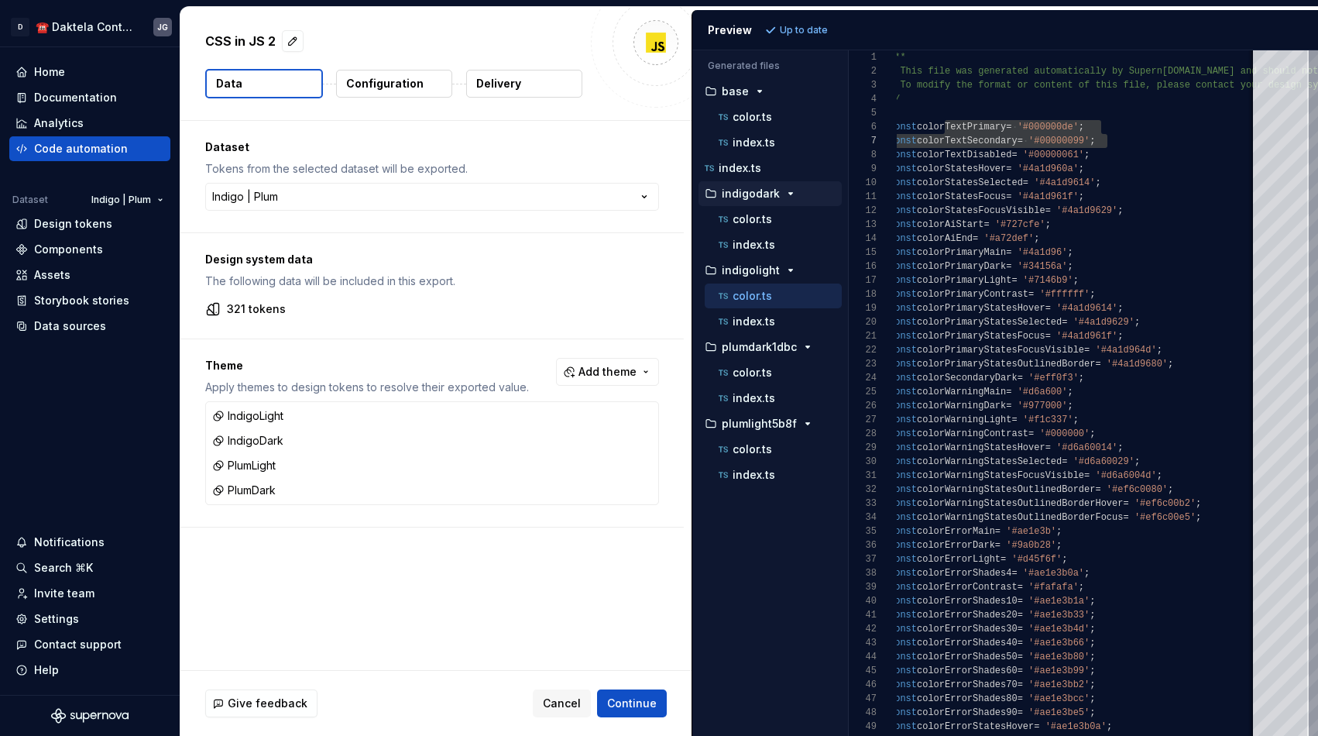
click at [389, 88] on p "Configuration" at bounding box center [384, 83] width 77 height 15
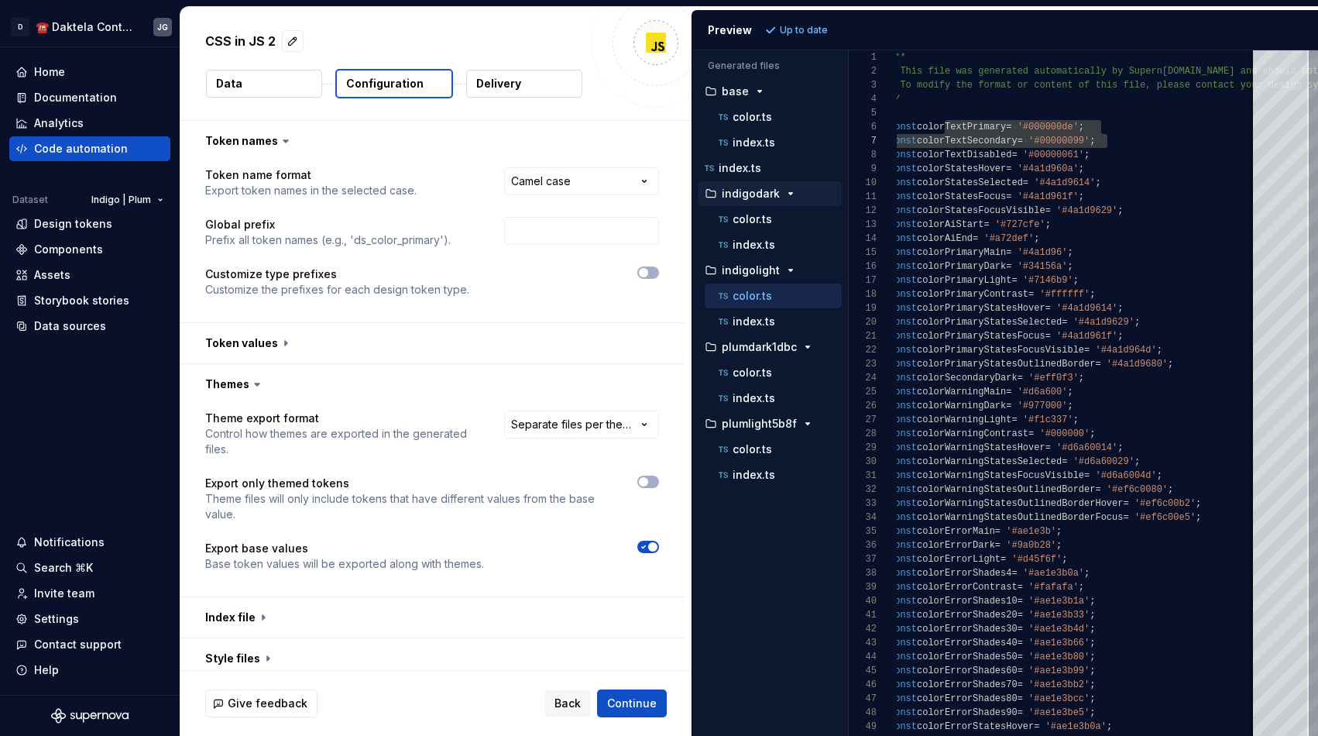
scroll to position [91, 0]
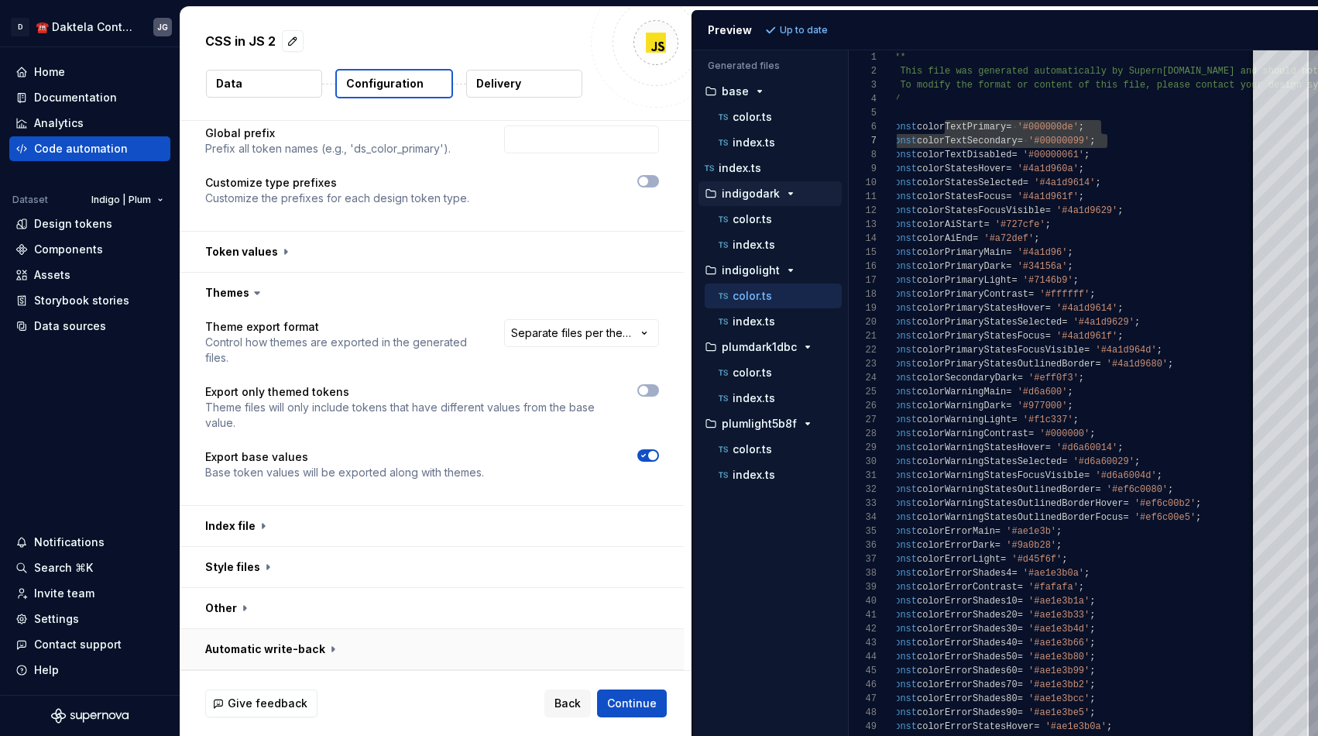
click at [277, 647] on button "button" at bounding box center [431, 649] width 503 height 40
click at [278, 606] on button "button" at bounding box center [431, 608] width 503 height 40
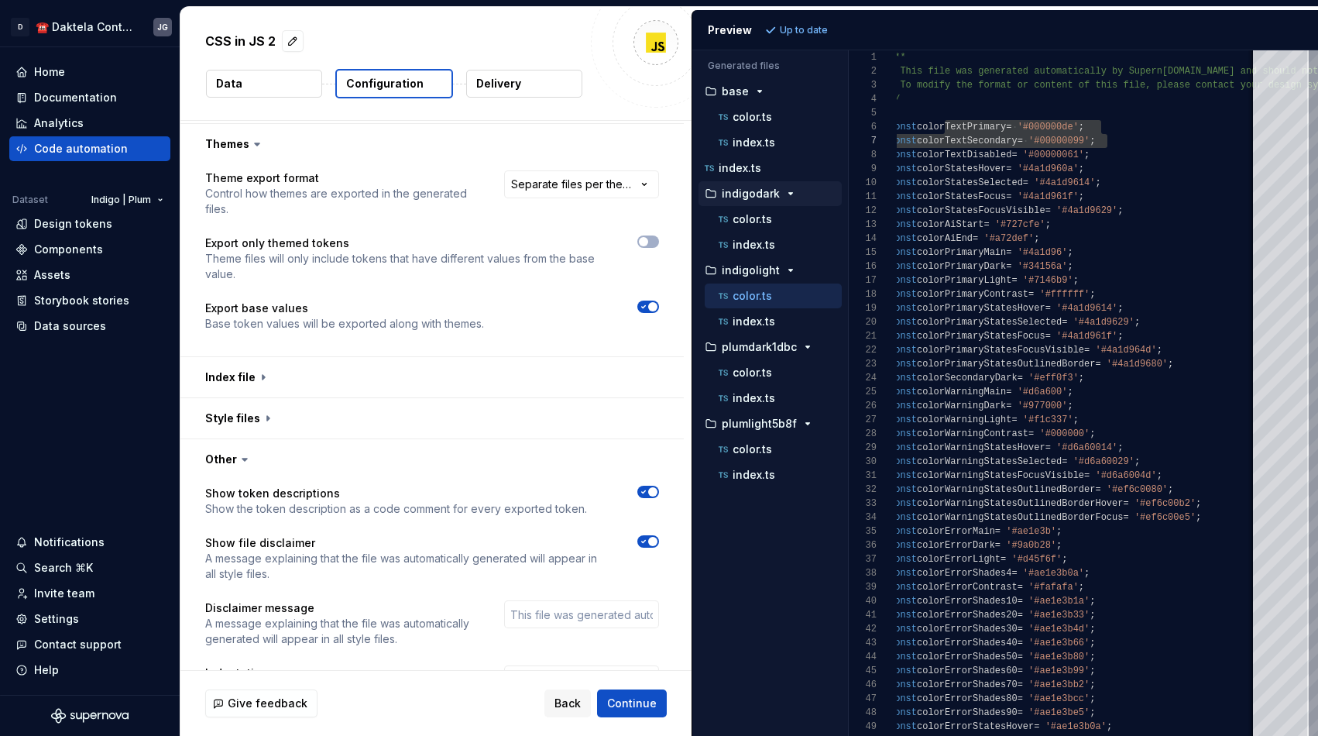
scroll to position [460, 0]
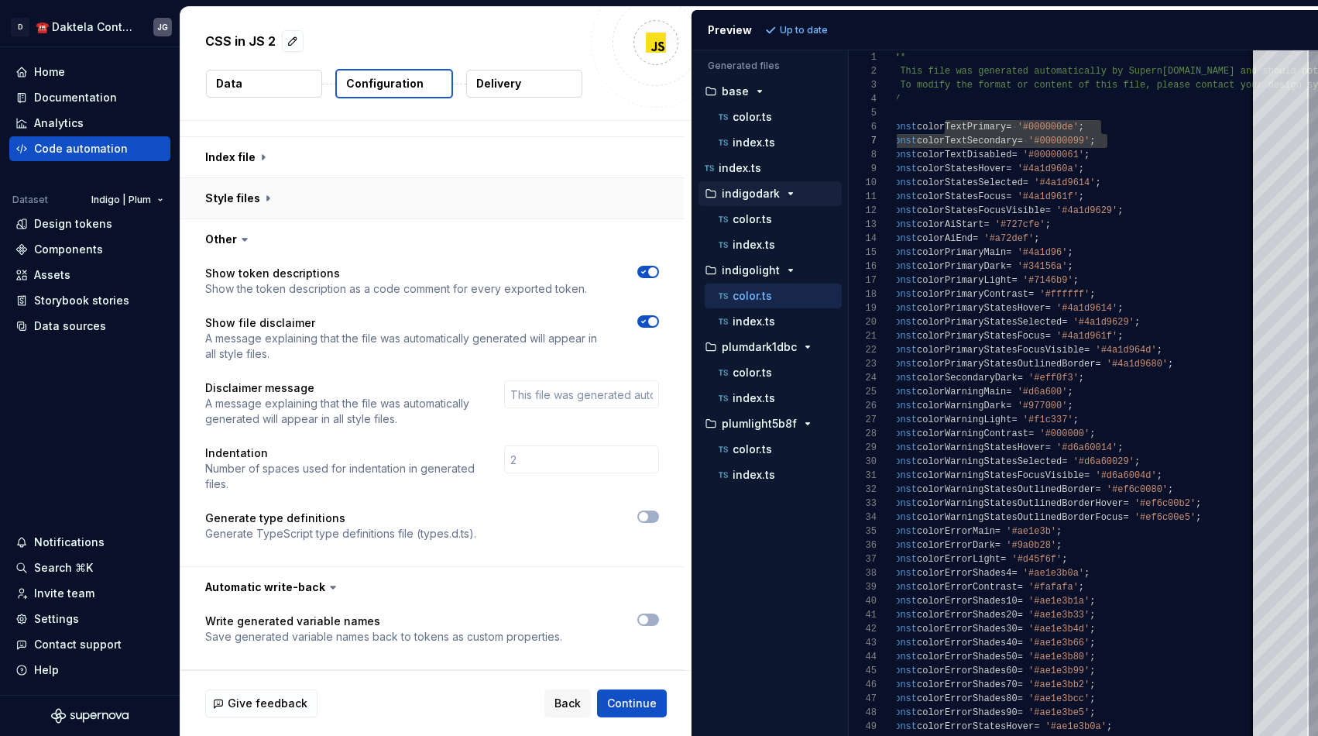
click at [271, 194] on button "button" at bounding box center [431, 198] width 503 height 40
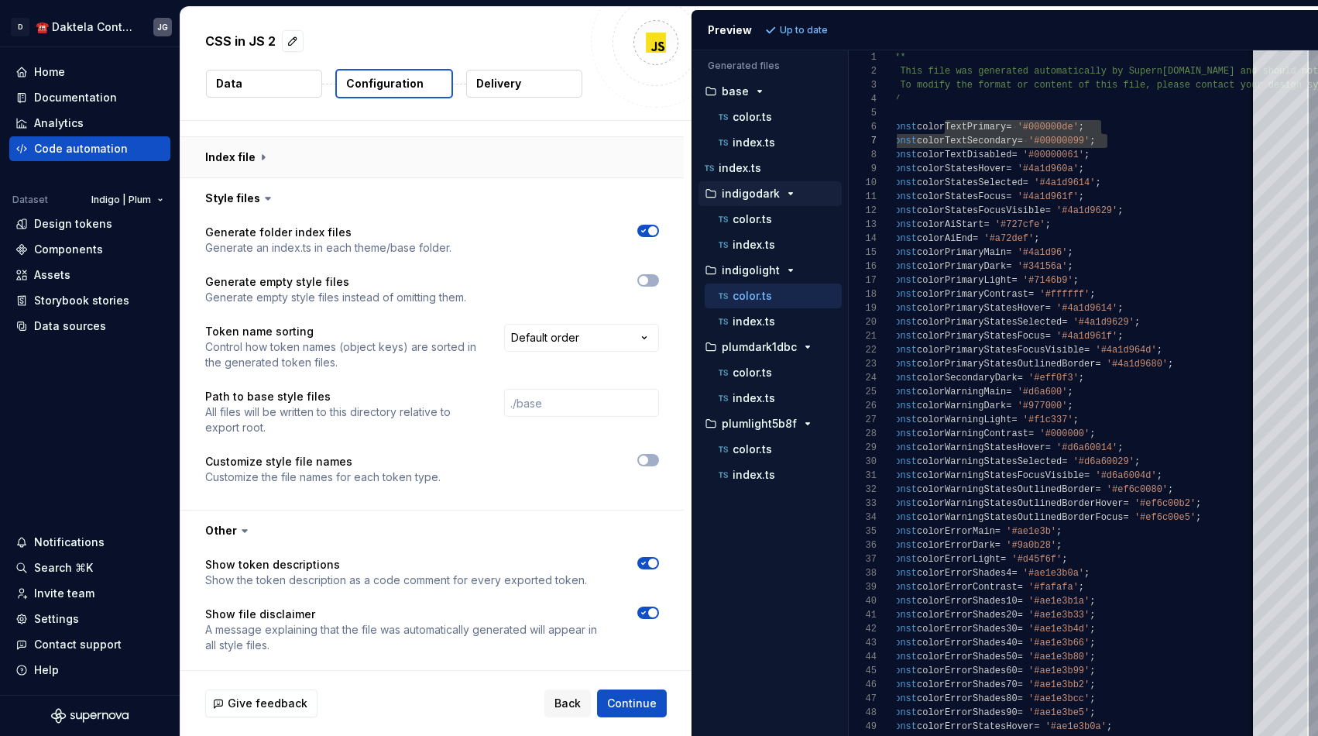
click at [279, 160] on button "button" at bounding box center [431, 157] width 503 height 40
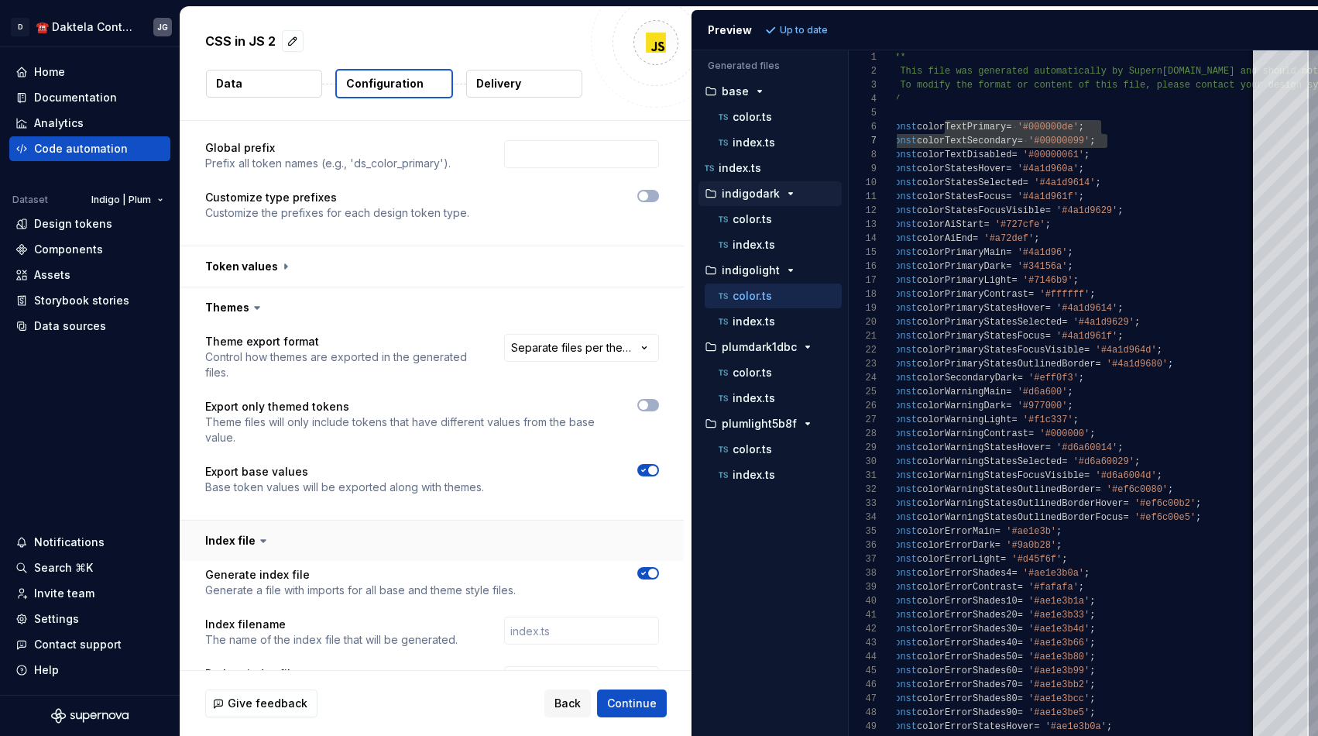
scroll to position [33, 0]
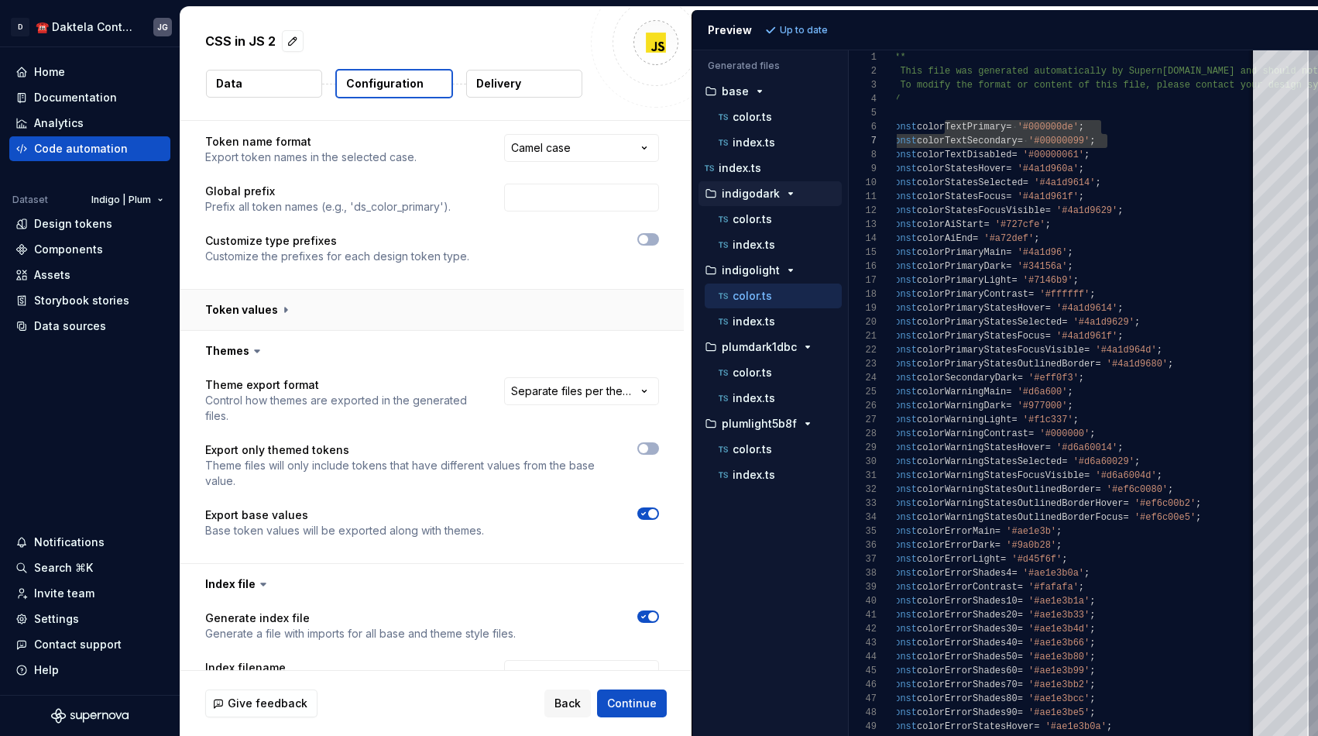
click at [280, 321] on button "button" at bounding box center [431, 310] width 503 height 40
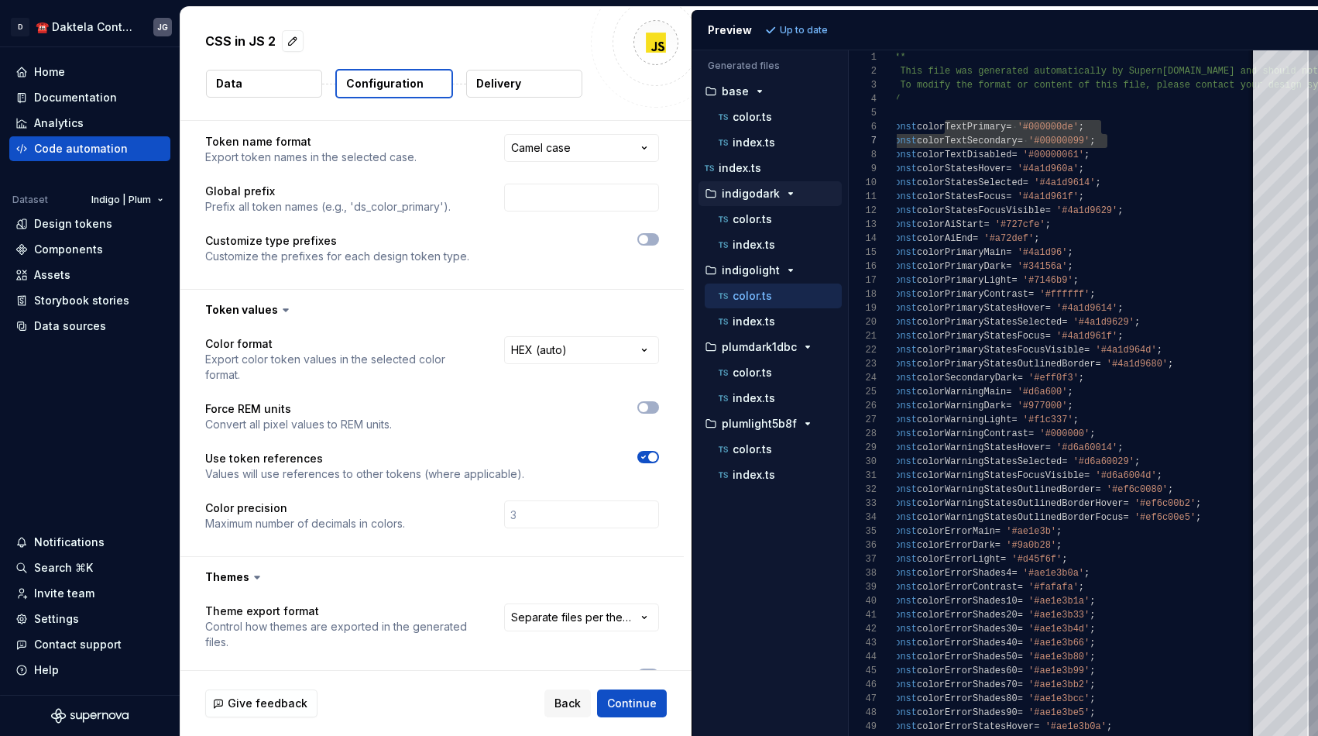
scroll to position [0, 0]
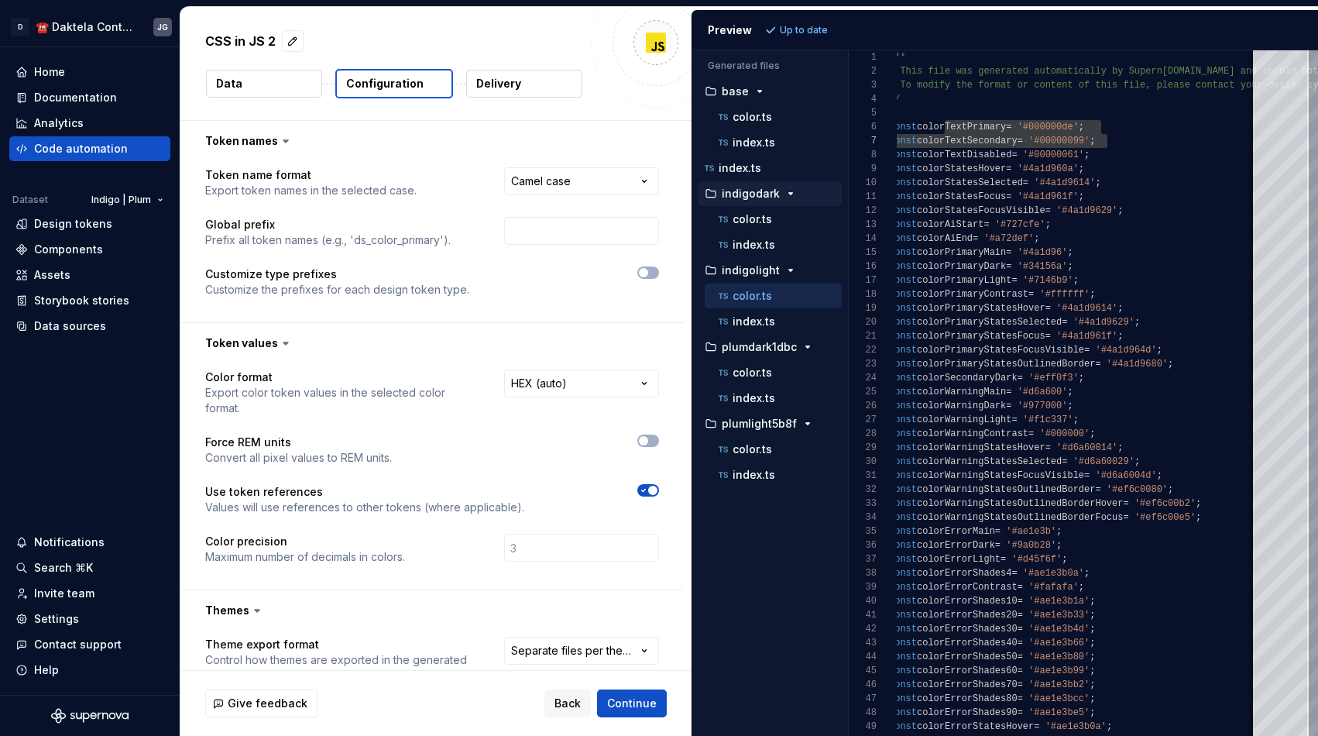
click at [501, 73] on button "Delivery" at bounding box center [524, 84] width 116 height 28
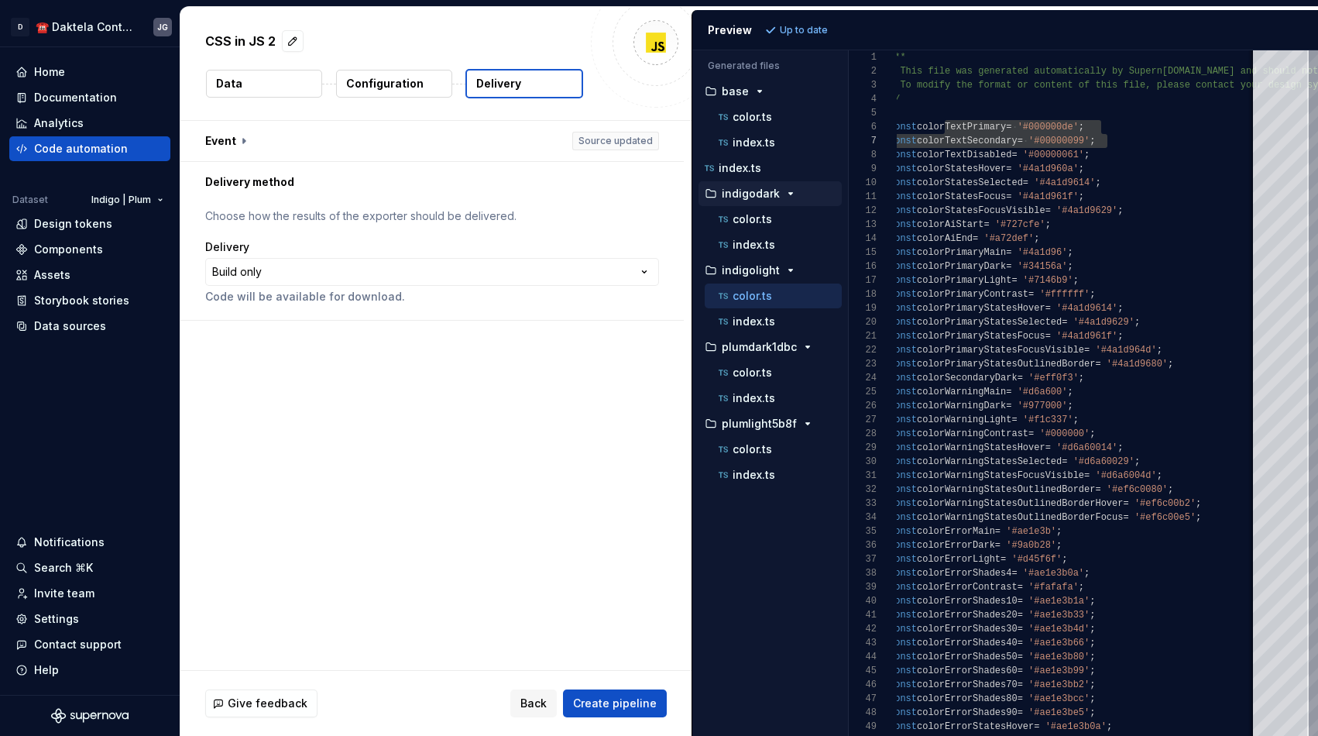
click at [396, 76] on p "Configuration" at bounding box center [384, 83] width 77 height 15
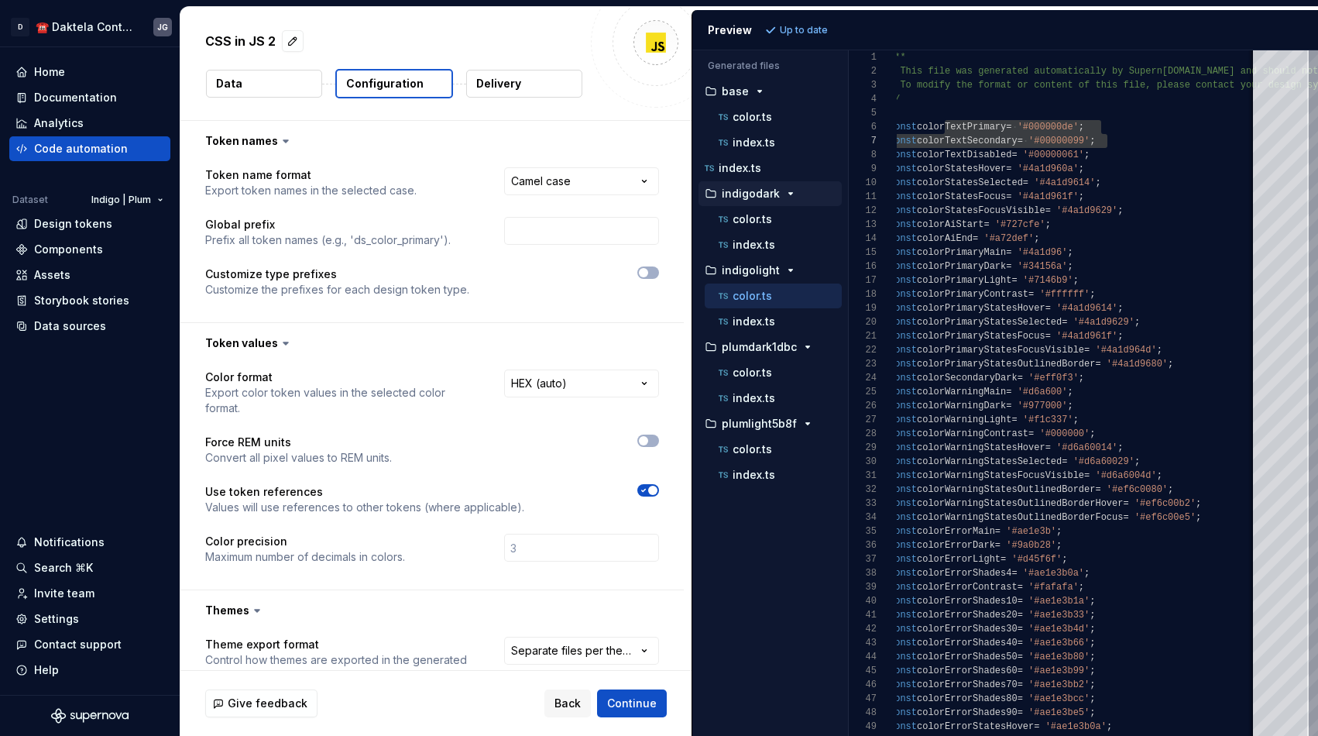
click at [263, 78] on button "Data" at bounding box center [264, 84] width 116 height 28
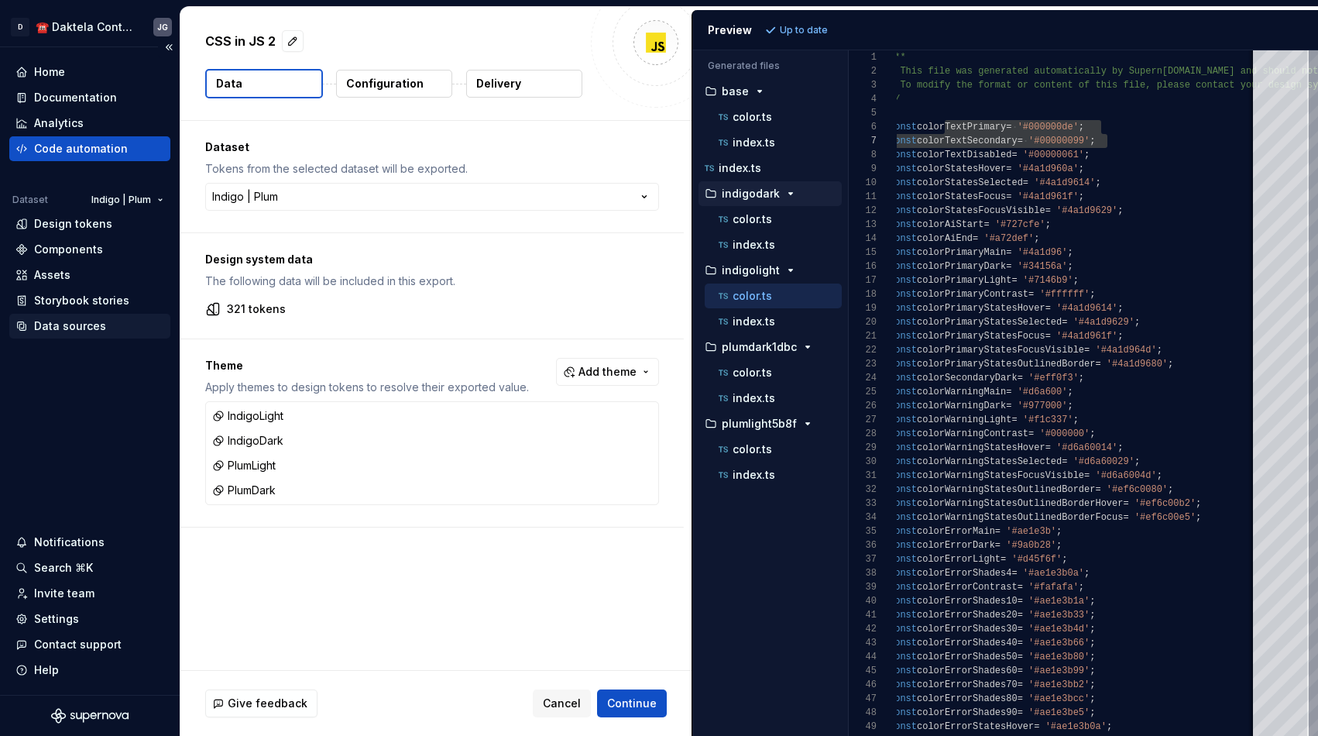
click at [75, 320] on div "Data sources" at bounding box center [70, 325] width 72 height 15
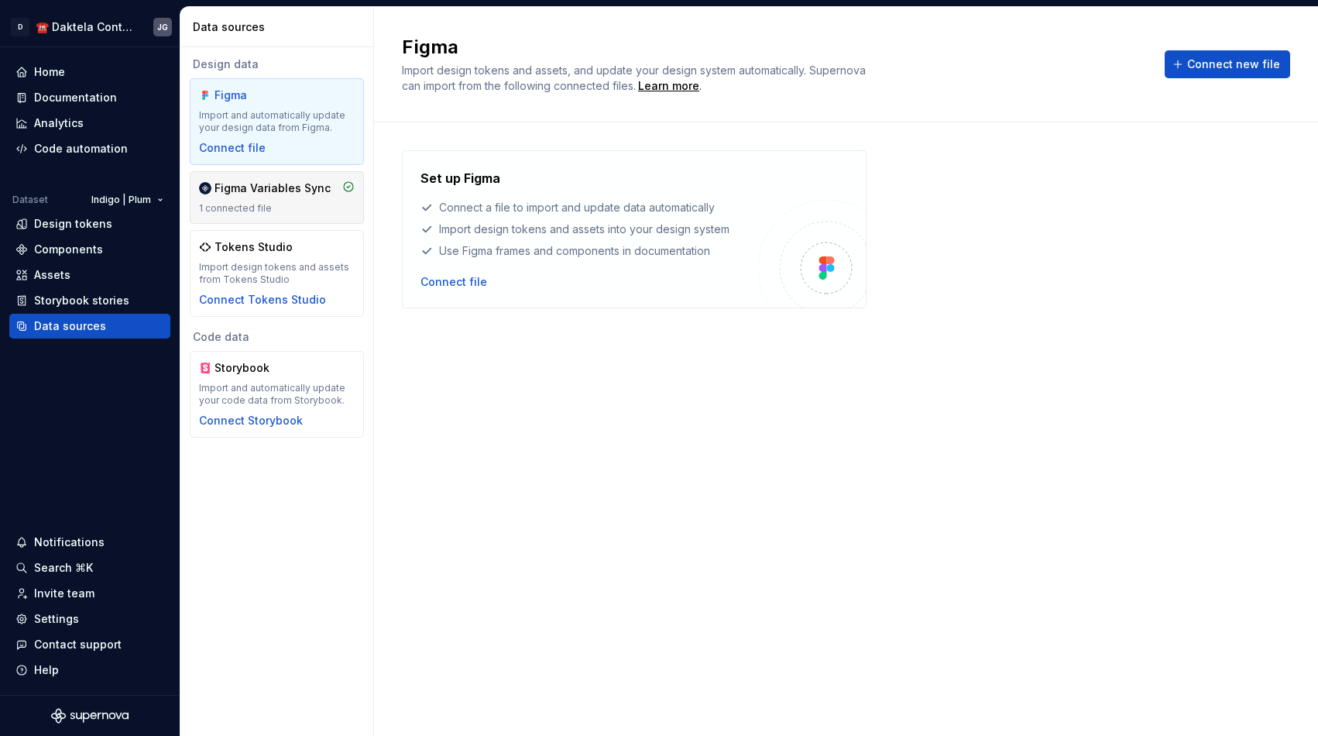
click at [266, 175] on div "Figma Variables Sync 1 connected file" at bounding box center [277, 197] width 174 height 53
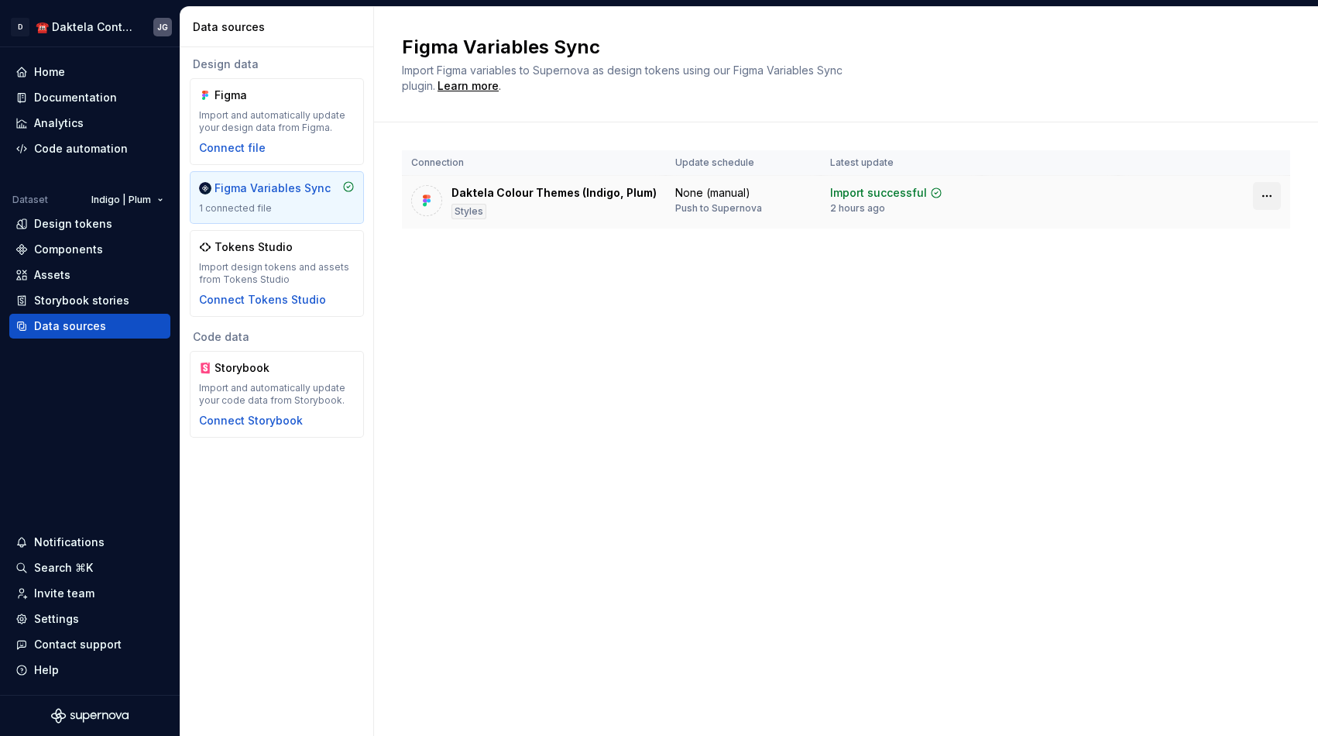
click at [1271, 197] on html "D ☎️ Daktela Contact Centre JG Home Documentation Analytics Code automation Dat…" at bounding box center [659, 368] width 1318 height 736
click at [988, 298] on html "D ☎️ Daktela Contact Centre JG Home Documentation Analytics Code automation Dat…" at bounding box center [659, 368] width 1318 height 736
click at [83, 224] on div "Design tokens" at bounding box center [73, 223] width 78 height 15
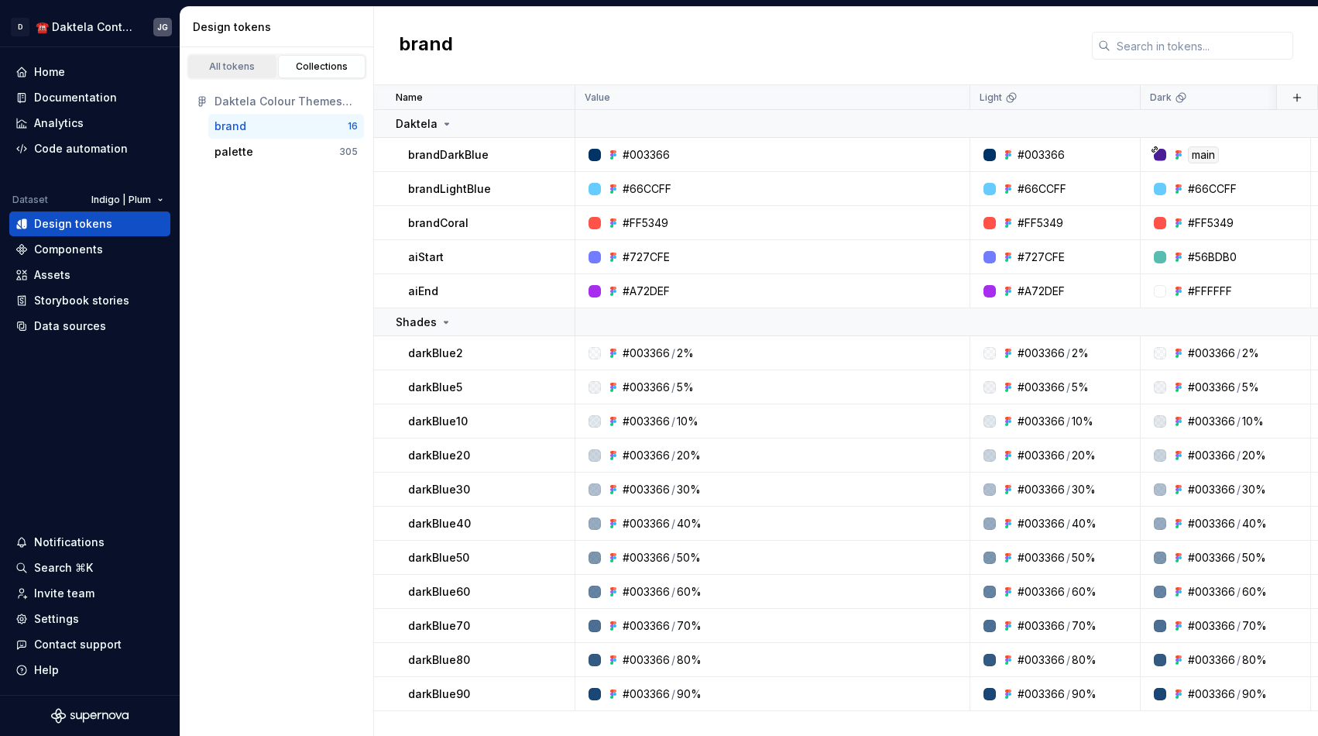
click at [239, 68] on div "All tokens" at bounding box center [232, 66] width 77 height 12
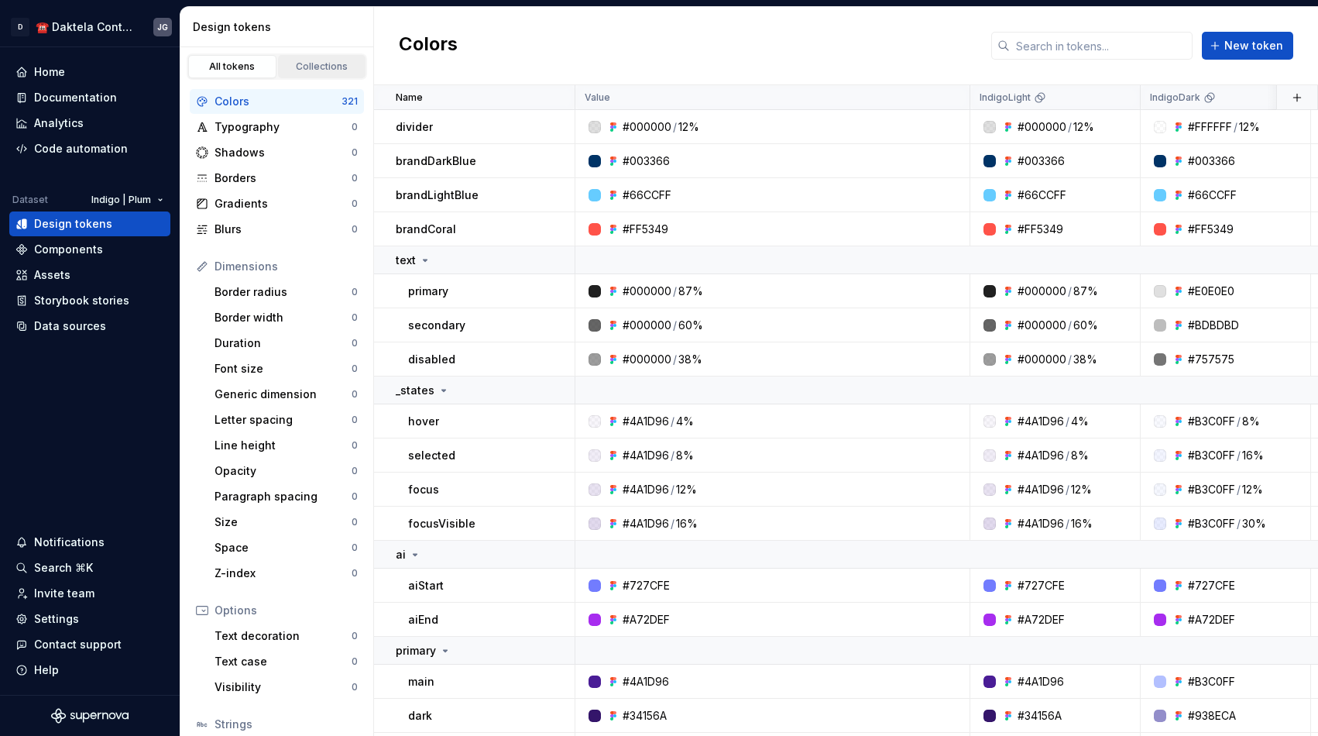
click at [320, 57] on link "Collections" at bounding box center [322, 66] width 88 height 23
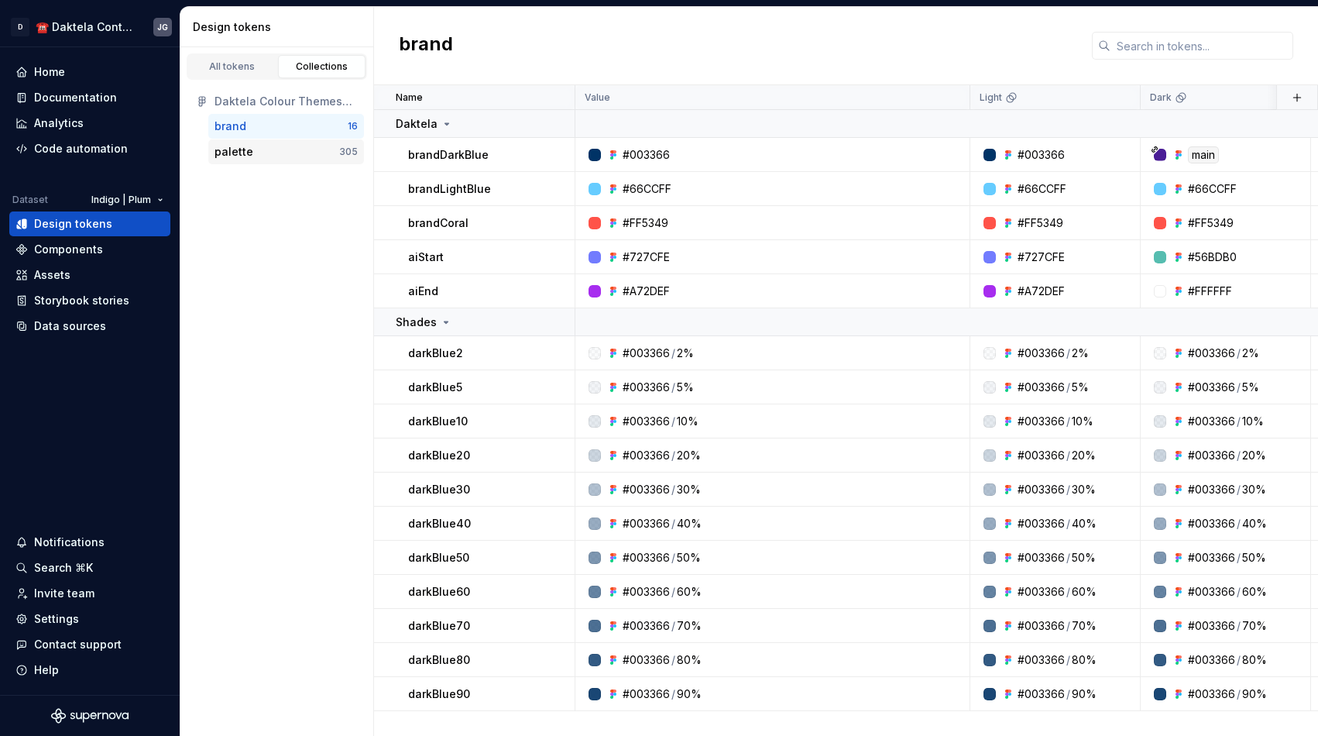
click at [313, 144] on div "palette" at bounding box center [277, 151] width 125 height 15
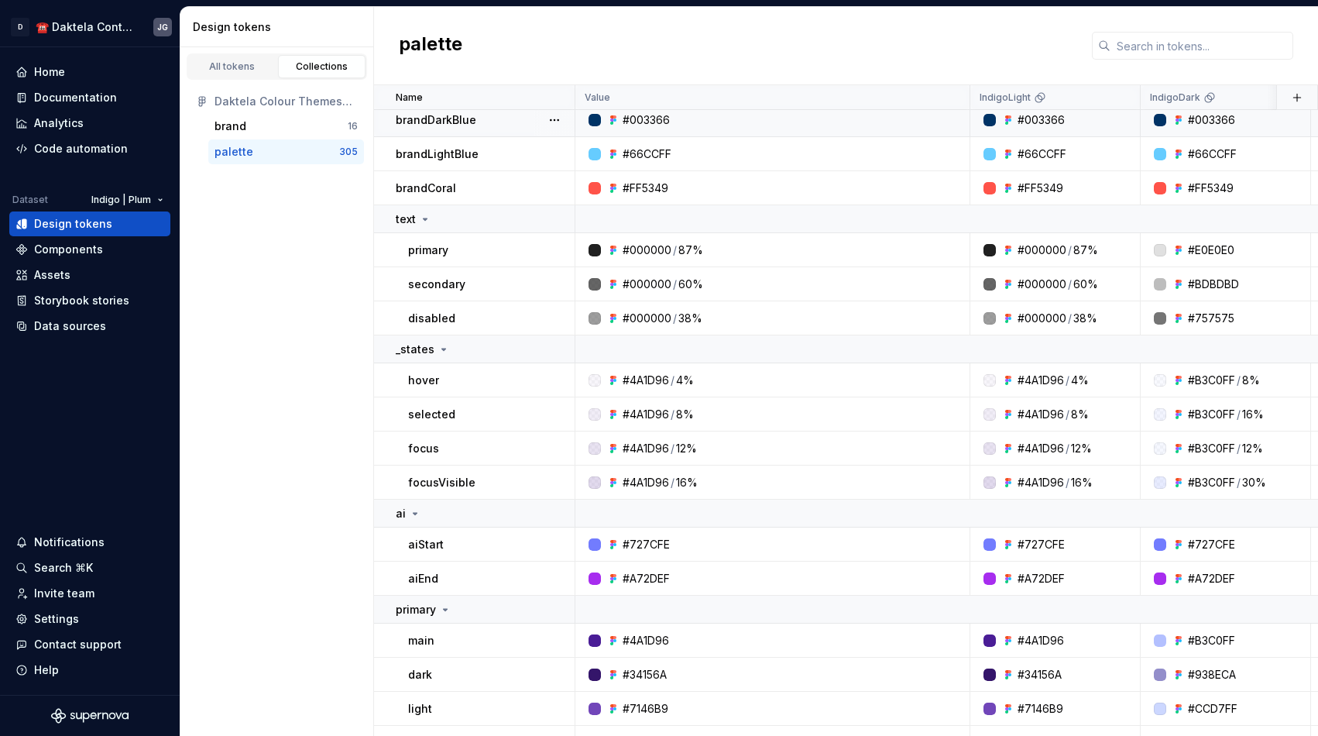
scroll to position [49, 0]
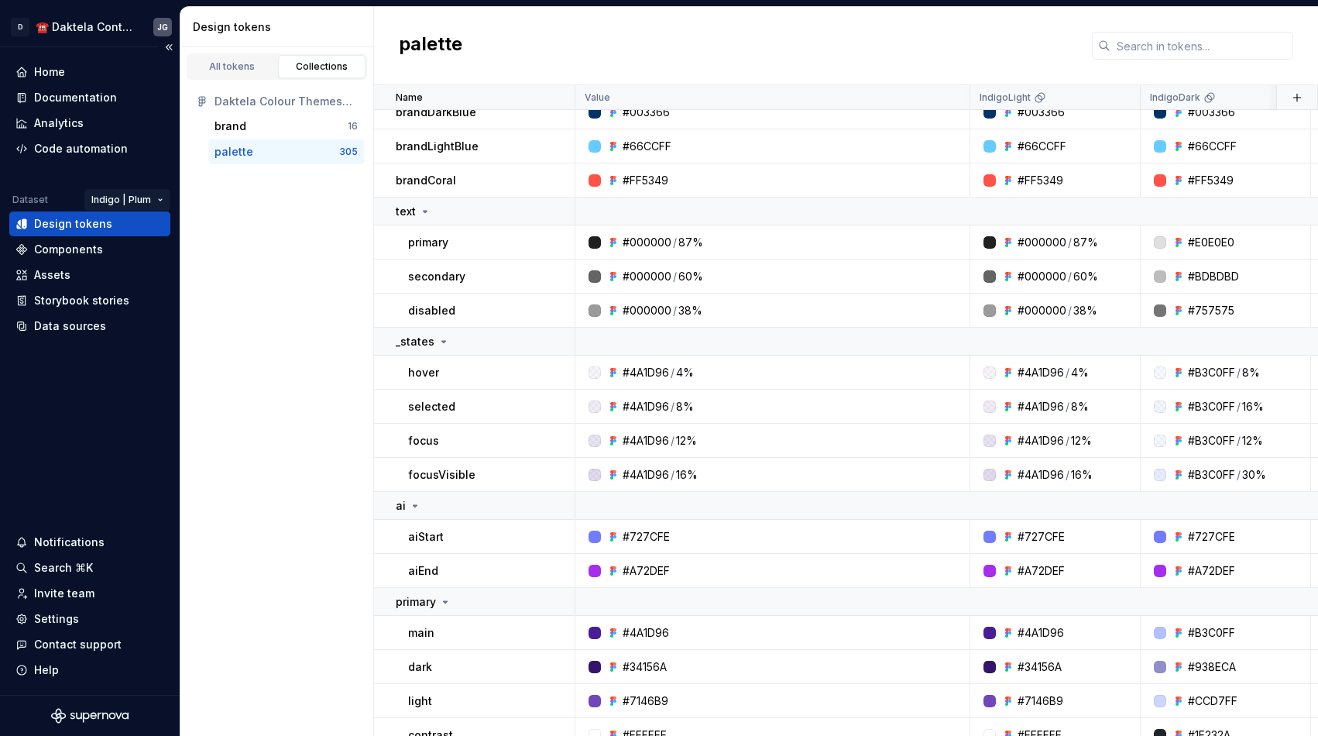
click at [120, 196] on html "D ☎️ Daktela Contact Centre JG Home Documentation Analytics Code automation Dat…" at bounding box center [659, 368] width 1318 height 736
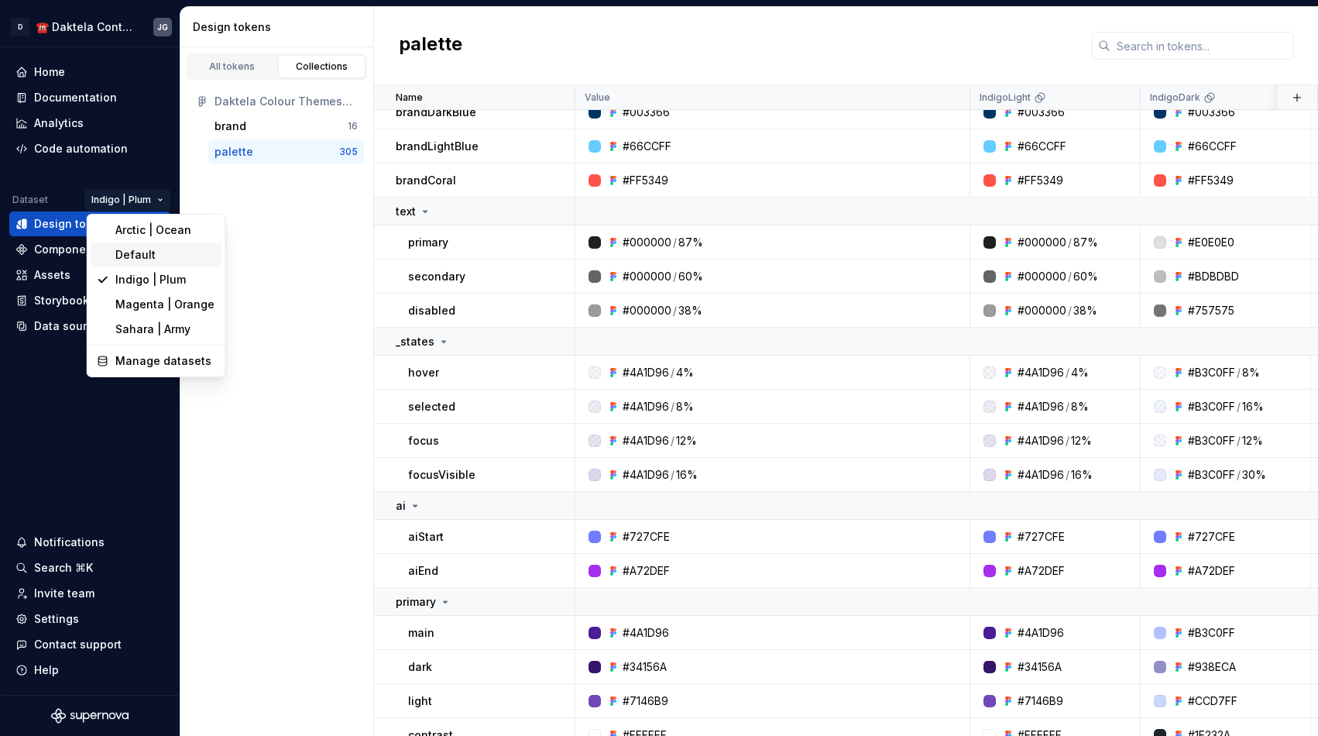
click at [132, 255] on div "Default" at bounding box center [165, 254] width 101 height 15
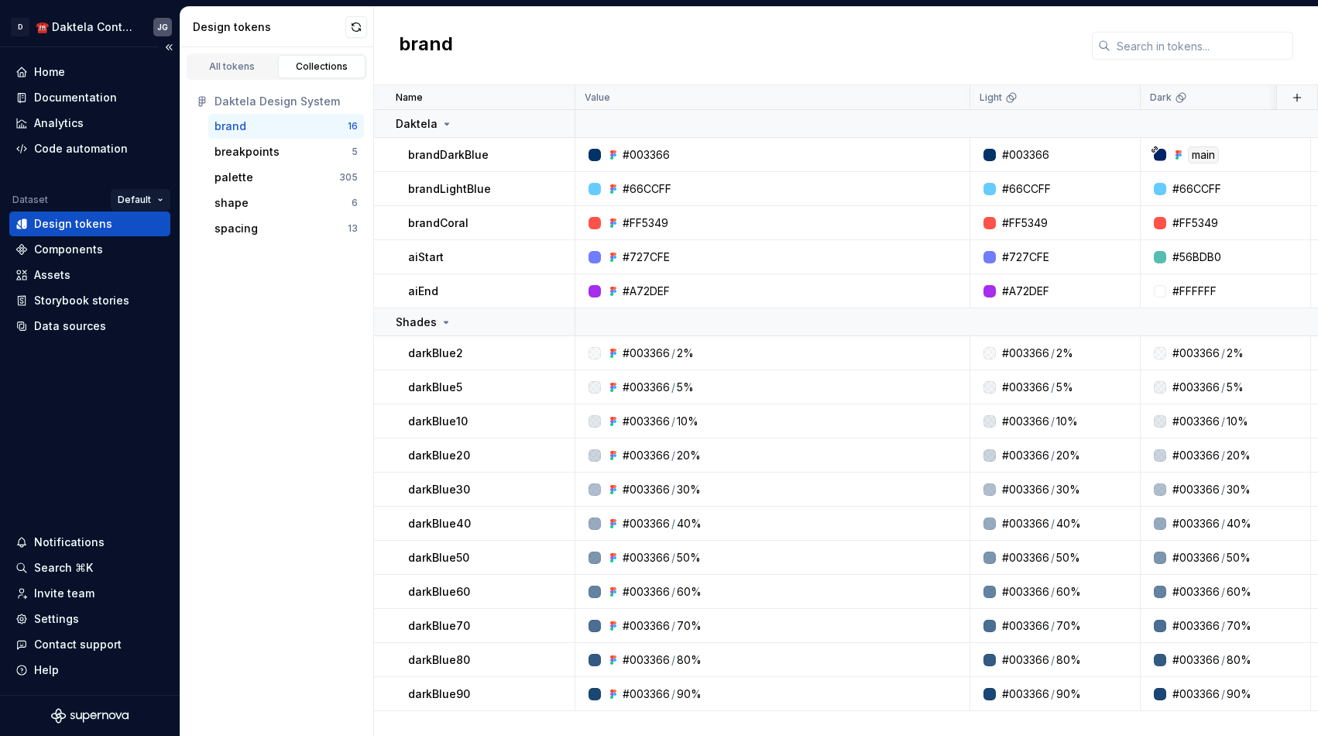
click at [157, 194] on html "D ☎️ Daktela Contact Centre JG Home Documentation Analytics Code automation Dat…" at bounding box center [659, 368] width 1318 height 736
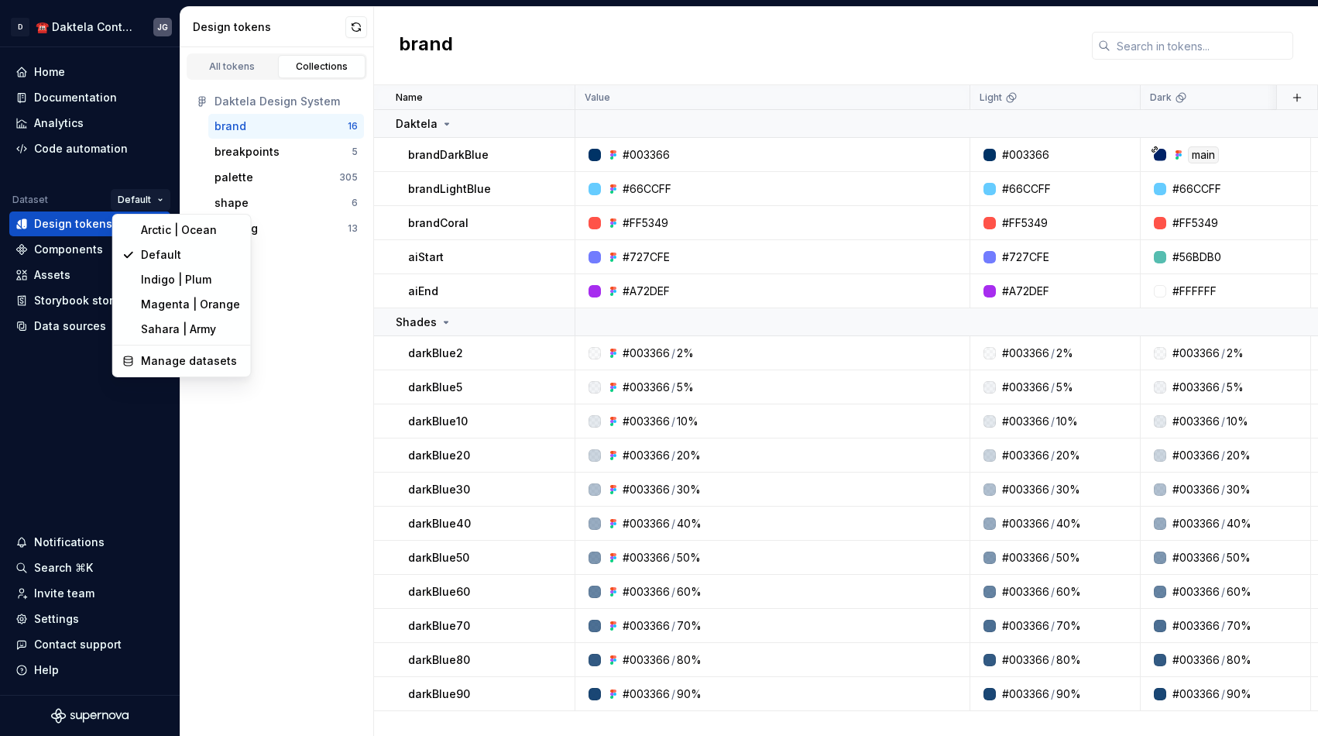
click at [245, 94] on html "D ☎️ Daktela Contact Centre JG Home Documentation Analytics Code automation Dat…" at bounding box center [659, 368] width 1318 height 736
click at [245, 94] on div "Daktela Design System" at bounding box center [286, 101] width 143 height 15
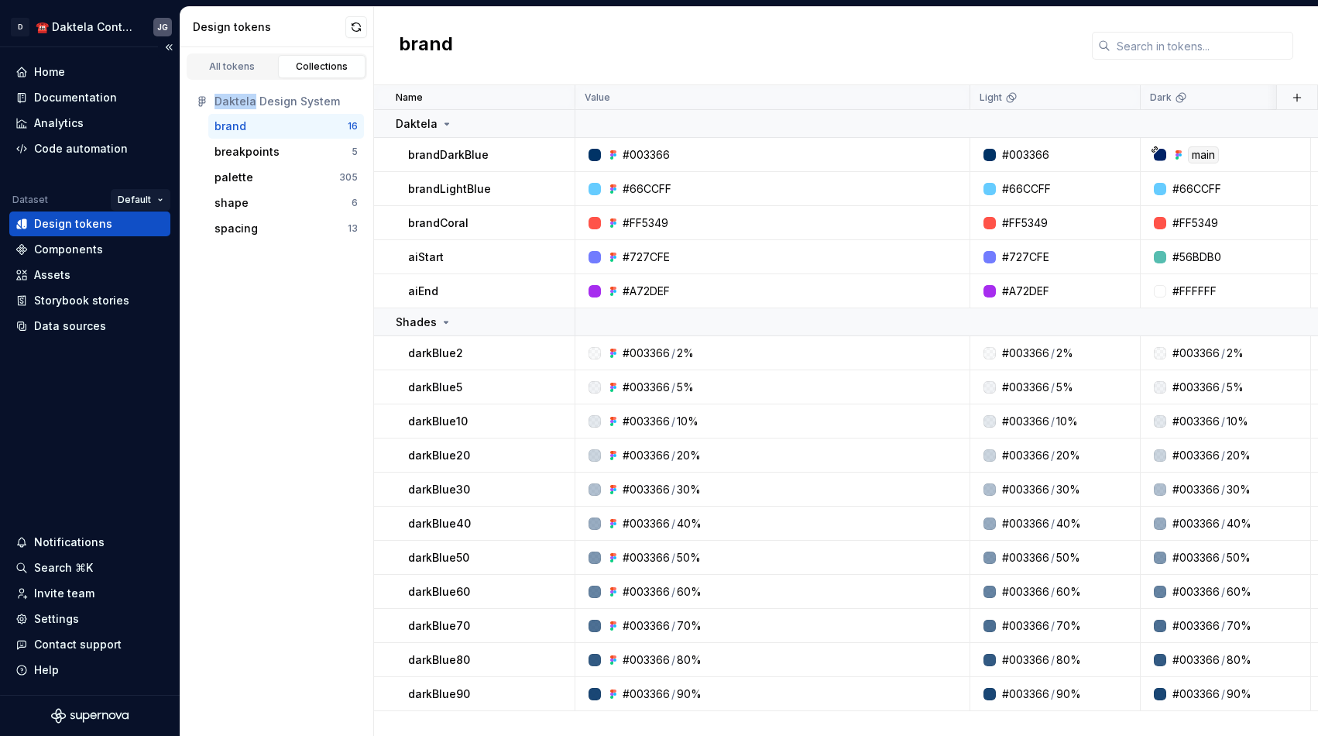
click at [151, 197] on html "D ☎️ Daktela Contact Centre JG Home Documentation Analytics Code automation Dat…" at bounding box center [659, 368] width 1318 height 736
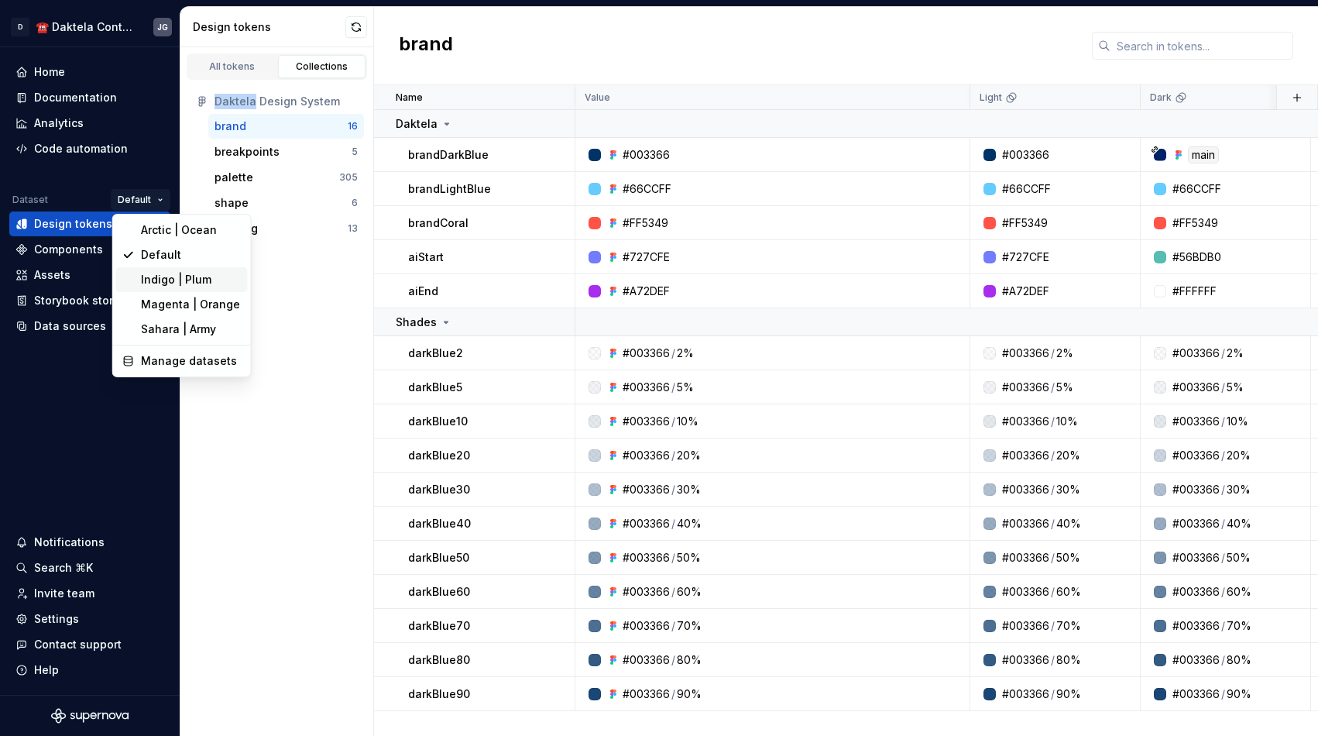
click at [173, 283] on div "Indigo | Plum" at bounding box center [191, 279] width 101 height 15
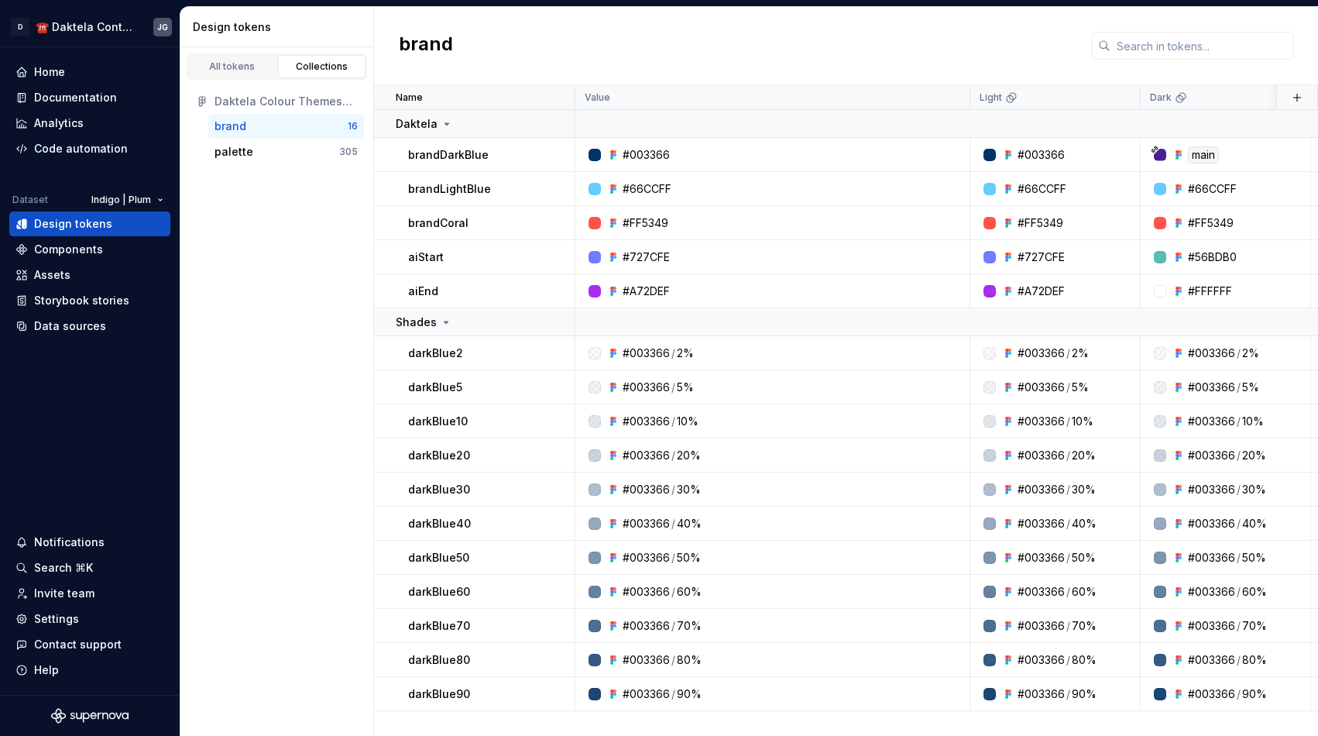
click at [342, 104] on div "Daktela Colour Themes (Indigo, Plum)" at bounding box center [286, 101] width 143 height 15
click at [70, 321] on div "Data sources" at bounding box center [70, 325] width 72 height 15
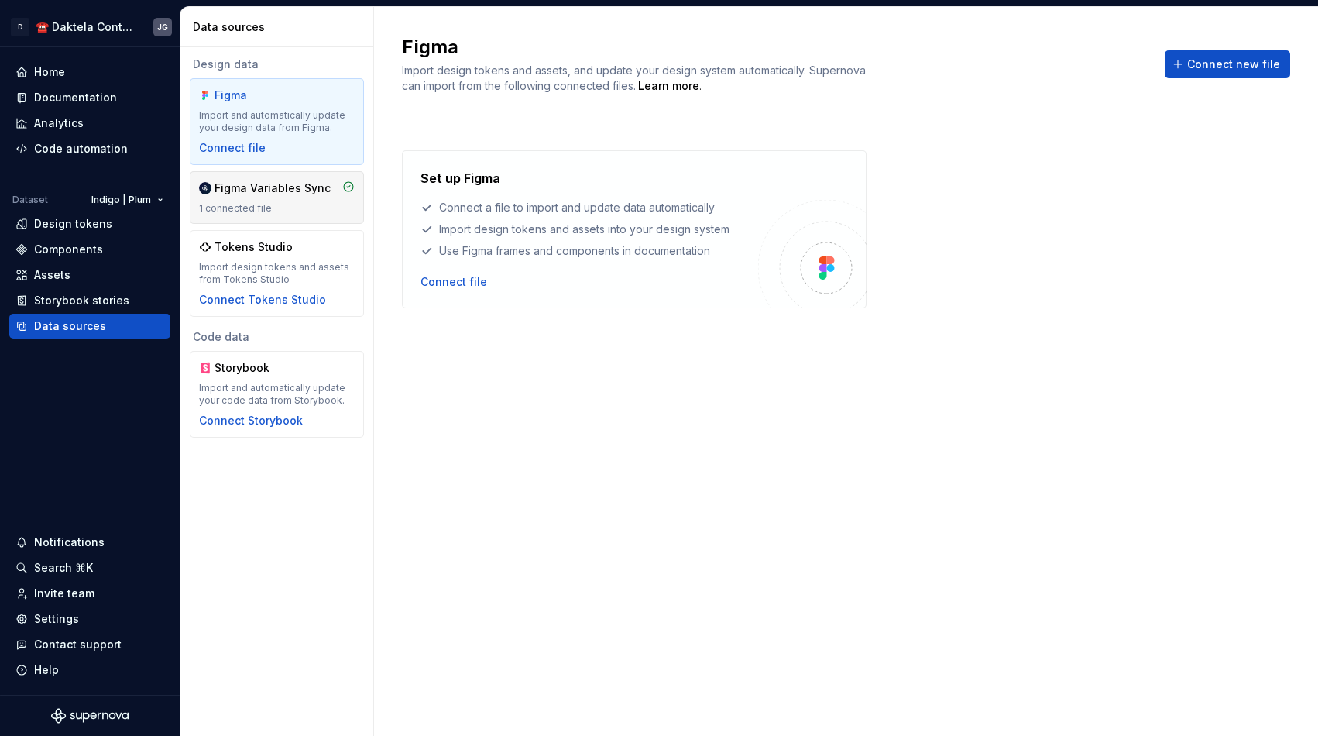
click at [282, 196] on div "Figma Variables Sync 1 connected file" at bounding box center [277, 197] width 156 height 34
